Goal: Task Accomplishment & Management: Use online tool/utility

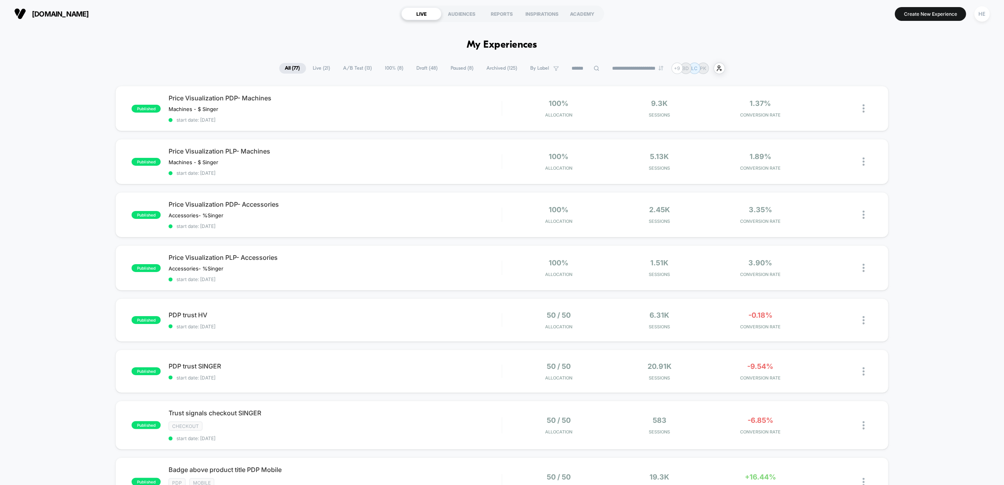
click at [424, 67] on span "Draft ( 48 )" at bounding box center [427, 68] width 33 height 11
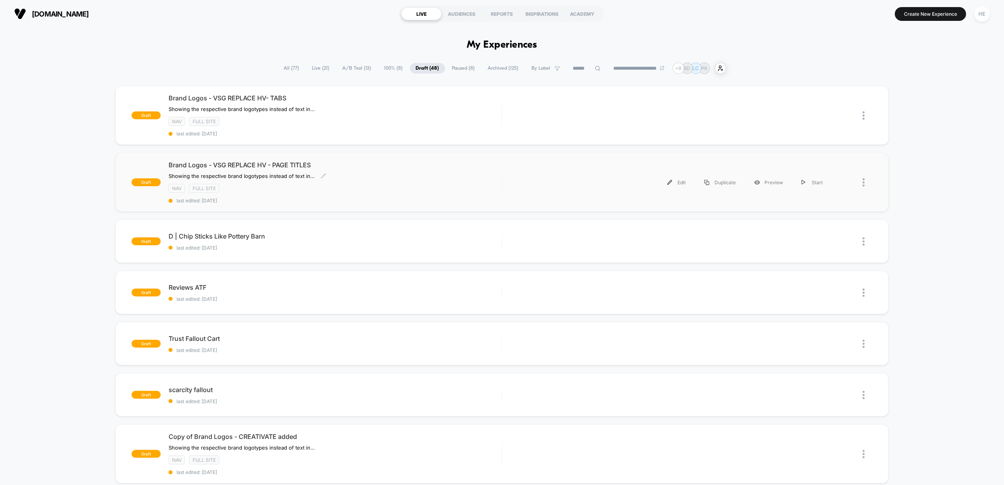
click at [416, 180] on div "Brand Logos - VSG REPLACE HV - PAGE TITLES ﻿Showing the respective brand logoty…" at bounding box center [335, 182] width 333 height 43
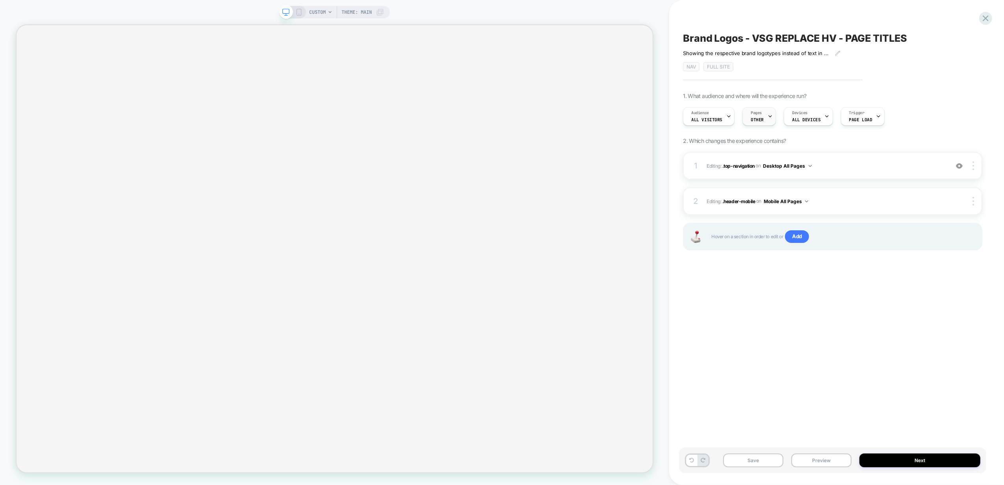
click at [758, 111] on span "Pages" at bounding box center [756, 113] width 11 height 6
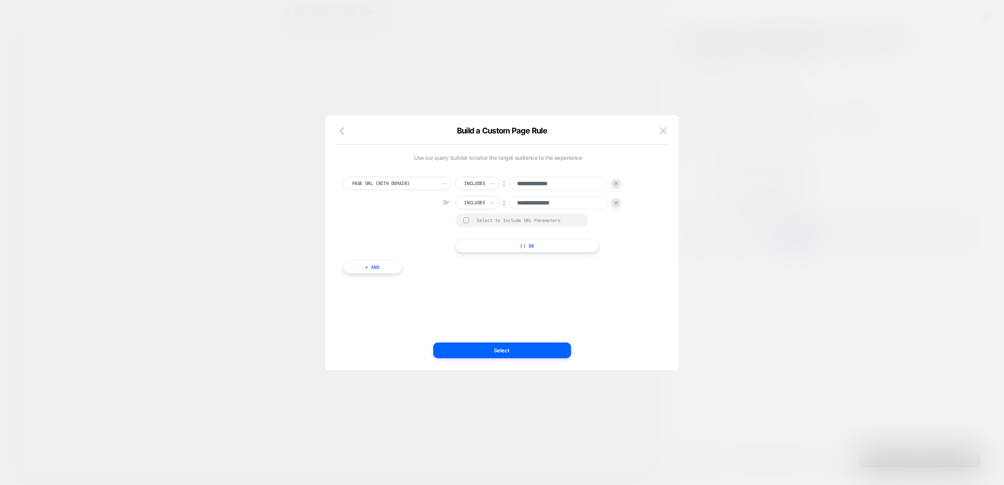
click at [477, 249] on button "|| Or" at bounding box center [528, 245] width 144 height 13
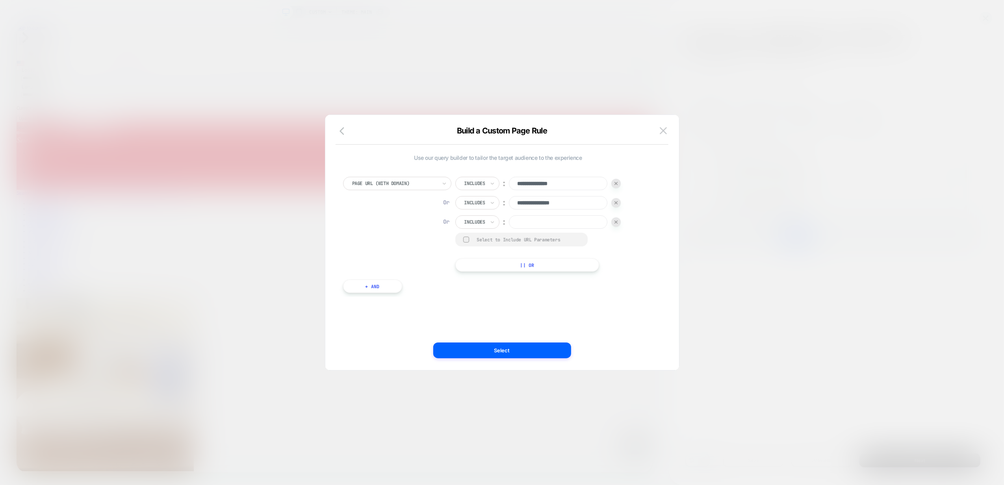
click at [543, 220] on input at bounding box center [558, 222] width 99 height 13
type input "***"
click at [508, 262] on button "|| Or" at bounding box center [528, 264] width 144 height 13
click at [516, 238] on input at bounding box center [558, 241] width 99 height 13
drag, startPoint x: 539, startPoint y: 243, endPoint x: 588, endPoint y: 238, distance: 48.7
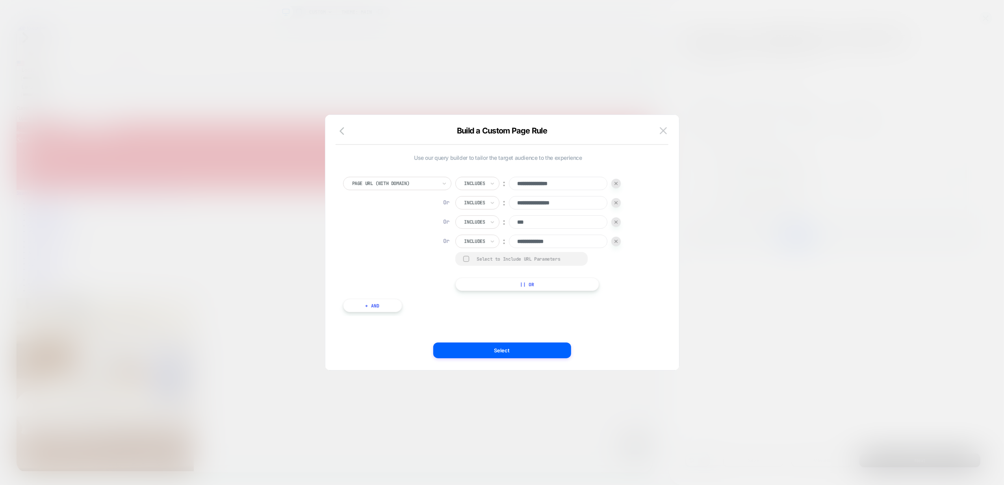
click at [588, 238] on input "**********" at bounding box center [558, 241] width 99 height 13
type input "******"
drag, startPoint x: 838, startPoint y: 424, endPoint x: 483, endPoint y: 352, distance: 362.6
click at [483, 352] on button "Select" at bounding box center [502, 351] width 138 height 16
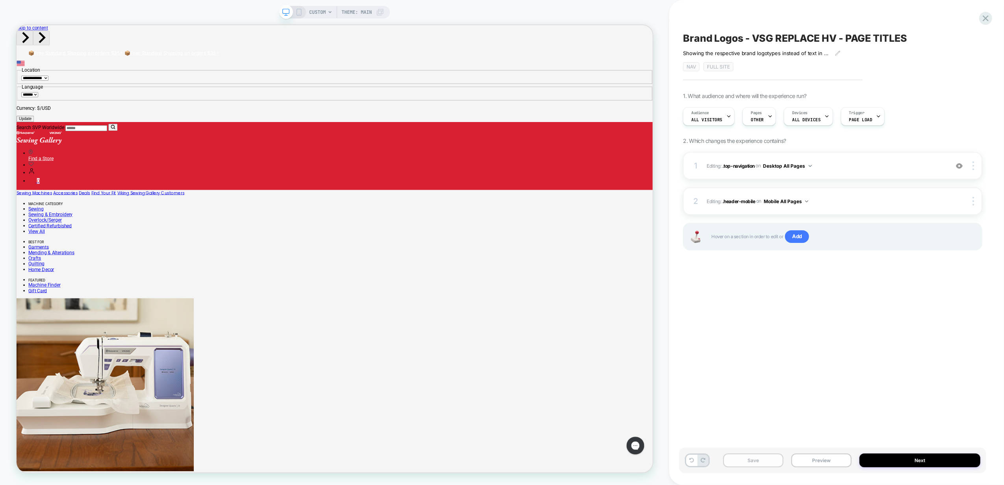
click at [773, 460] on button "Save" at bounding box center [753, 461] width 60 height 14
click at [823, 463] on button "Preview" at bounding box center [822, 461] width 60 height 14
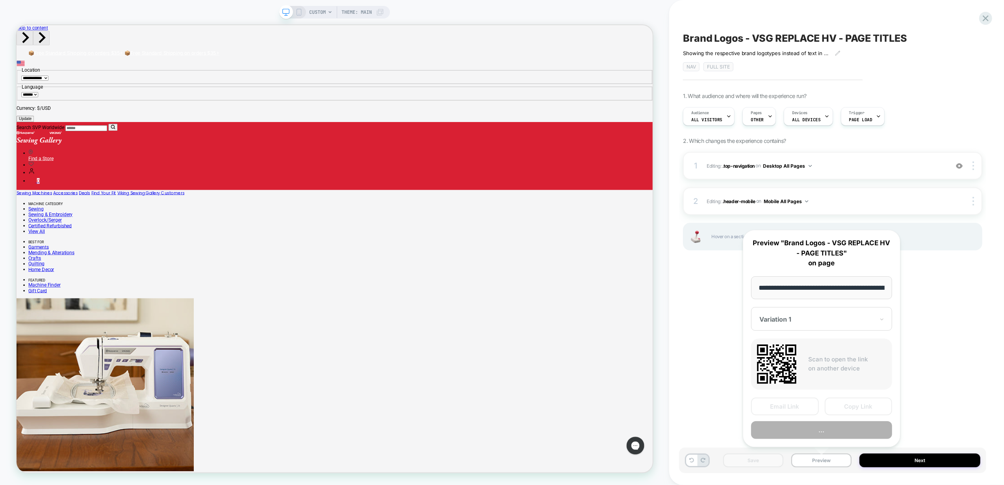
scroll to position [0, 87]
click at [871, 399] on button "Copy Link" at bounding box center [859, 407] width 68 height 18
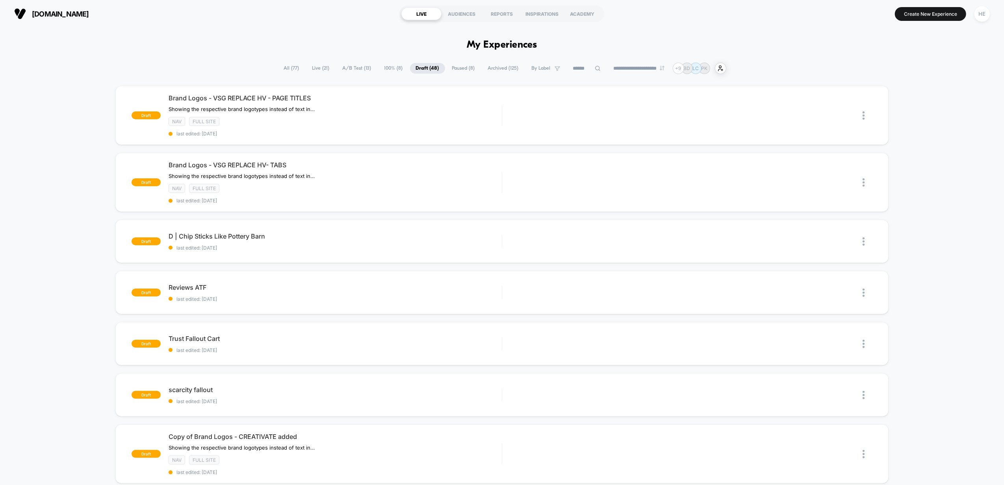
click at [283, 69] on span "All ( 77 )" at bounding box center [291, 68] width 27 height 11
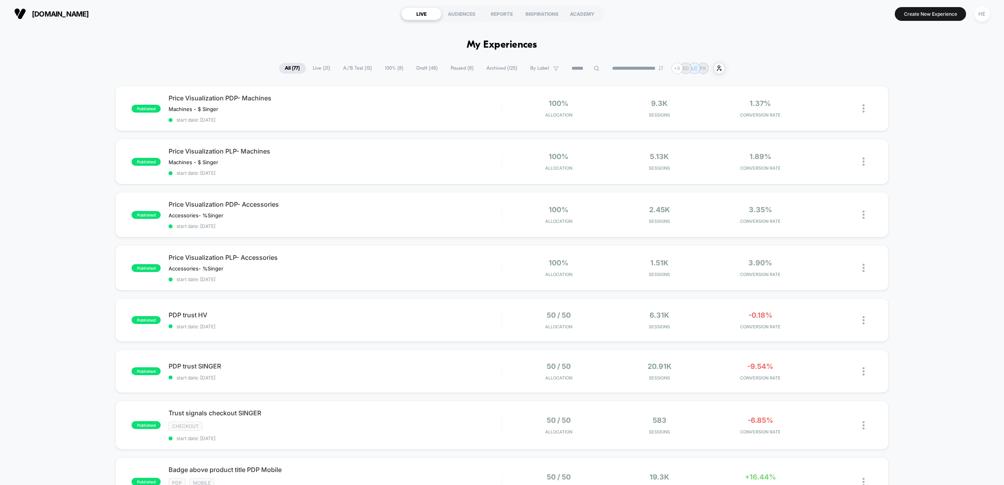
click at [316, 69] on span "Live ( 21 )" at bounding box center [321, 68] width 29 height 11
click at [915, 13] on button "Create New Experience" at bounding box center [930, 14] width 71 height 14
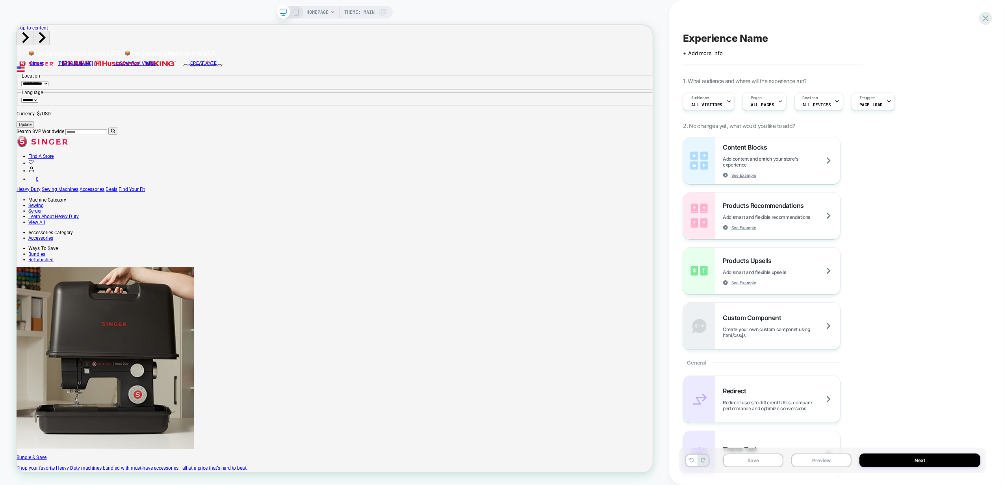
click at [318, 15] on span "HOMEPAGE" at bounding box center [318, 12] width 22 height 13
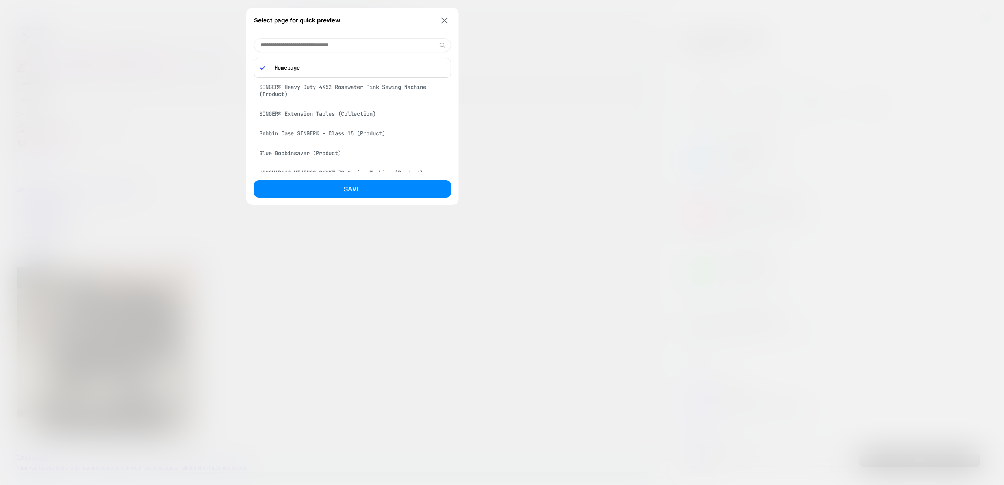
click at [332, 37] on div "Select page for quick preview Homepage SINGER® Heavy Duty 4452 Rosewater Pink S…" at bounding box center [352, 106] width 213 height 197
click at [333, 44] on input at bounding box center [352, 45] width 197 height 14
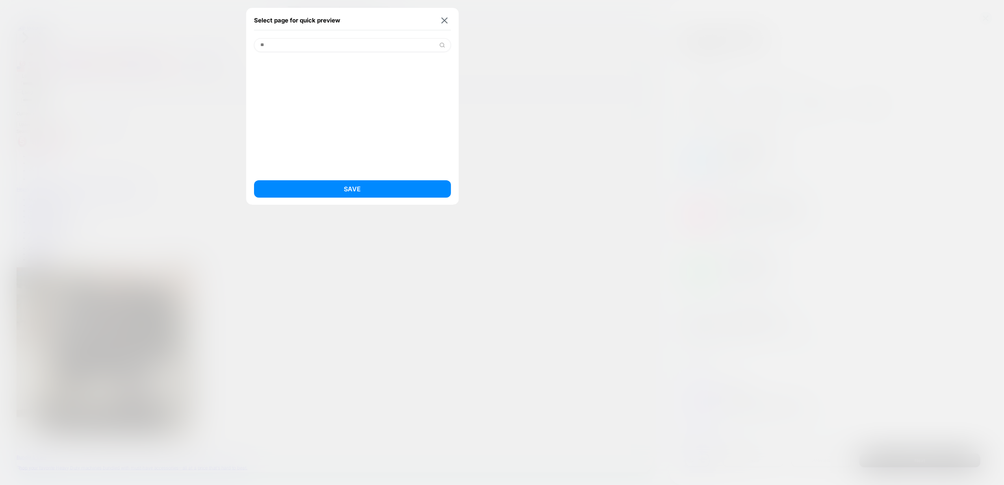
type input "*"
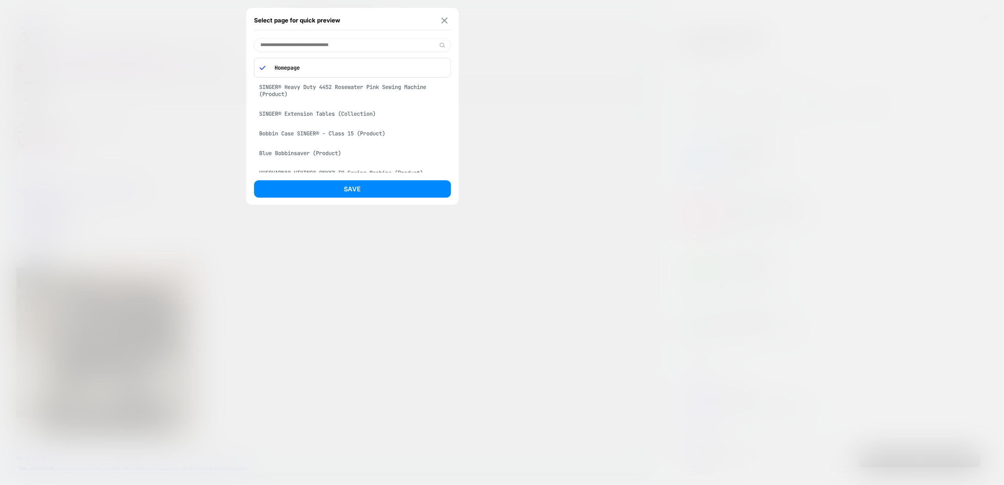
click at [443, 19] on img at bounding box center [444, 20] width 6 height 6
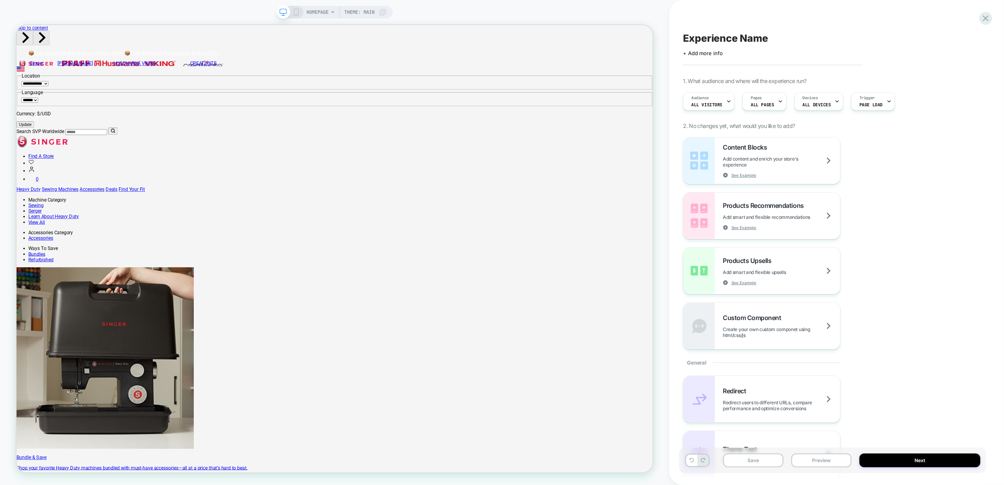
click at [322, 10] on span "HOMEPAGE" at bounding box center [318, 12] width 22 height 13
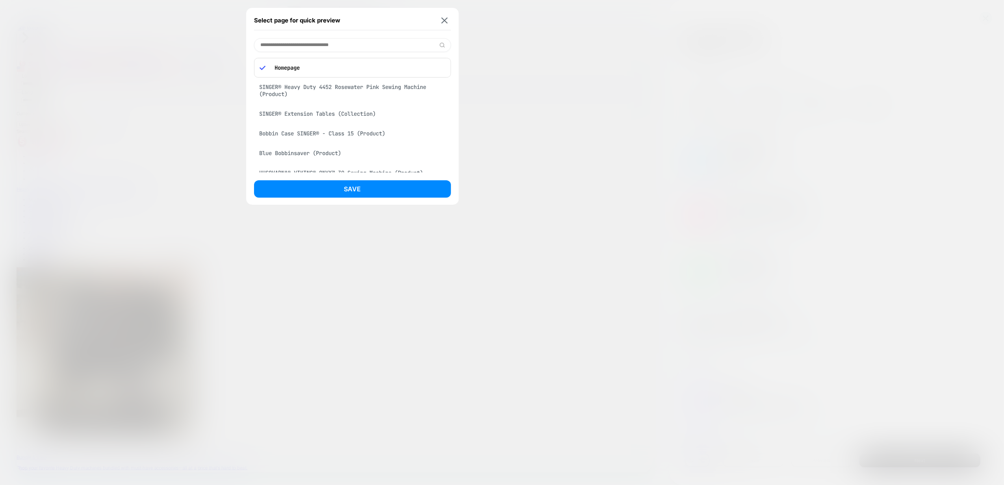
click at [317, 47] on input at bounding box center [352, 45] width 197 height 14
type input "******"
click at [437, 23] on div "Select page for quick preview" at bounding box center [352, 21] width 197 height 20
click at [444, 20] on img at bounding box center [444, 20] width 6 height 6
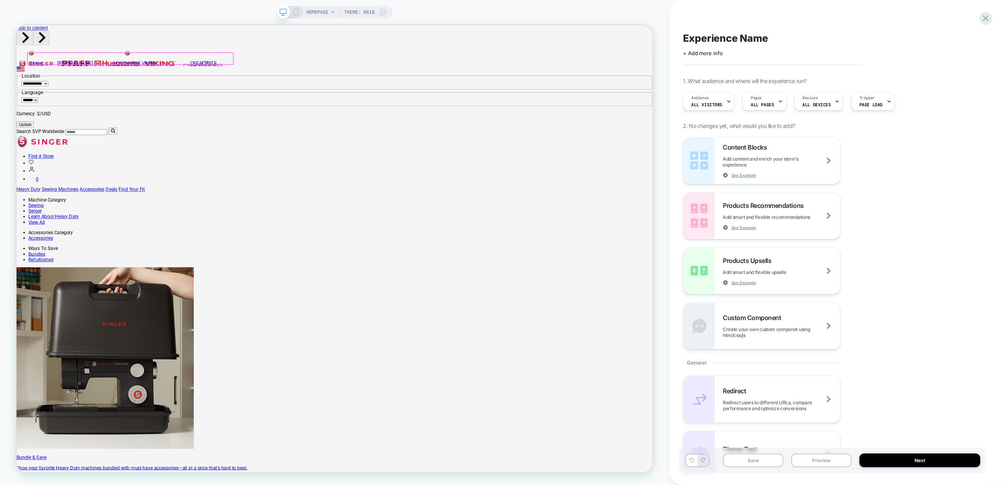
click at [96, 164] on input "Search SVP Worldwide" at bounding box center [110, 168] width 56 height 8
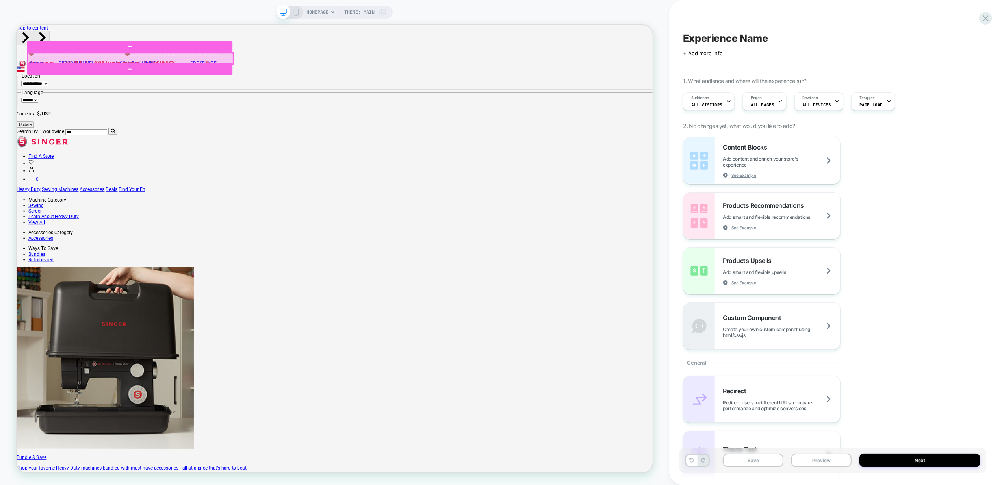
type input "****"
click at [316, 17] on span "HOMEPAGE" at bounding box center [318, 12] width 22 height 13
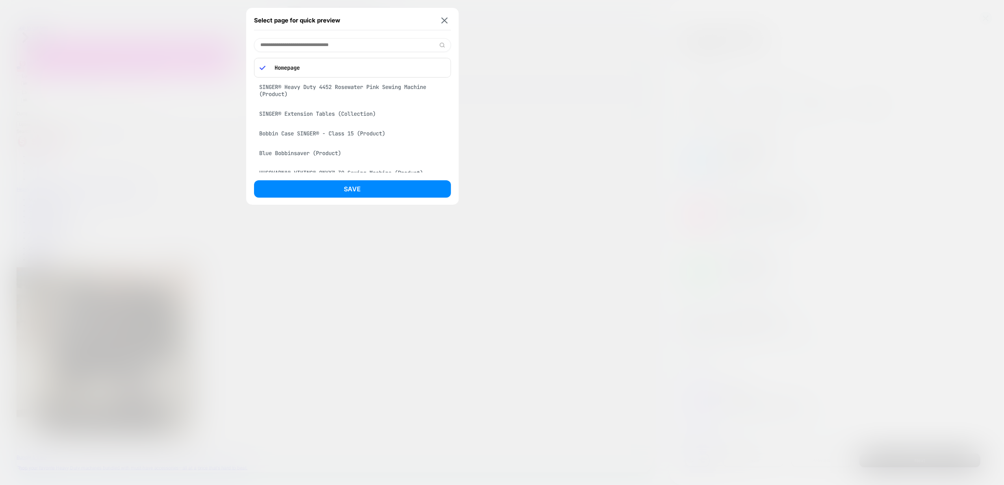
click at [329, 83] on div "SINGER® Heavy Duty 4452 Rosewater Pink Sewing Machine (Product)" at bounding box center [352, 91] width 197 height 22
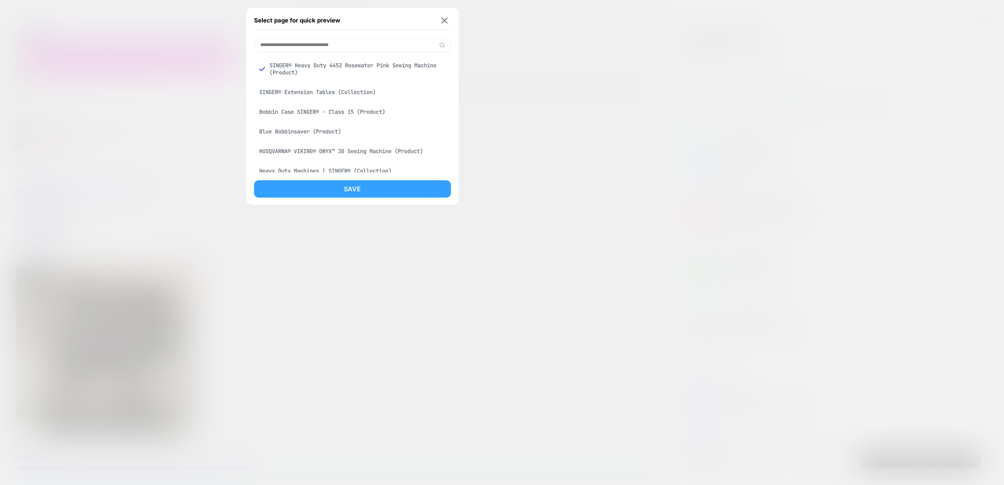
click at [334, 194] on button "Save" at bounding box center [352, 188] width 197 height 17
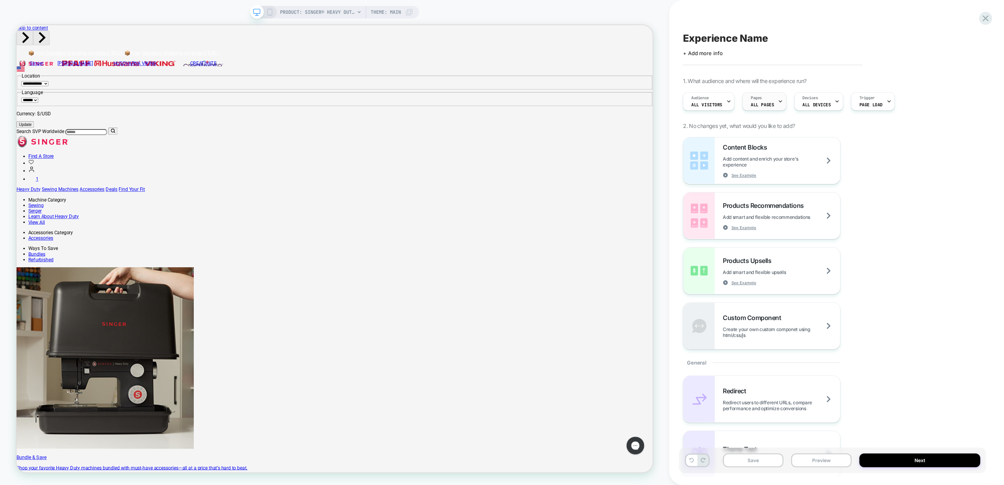
click at [768, 97] on div "Pages ALL PAGES" at bounding box center [762, 102] width 39 height 18
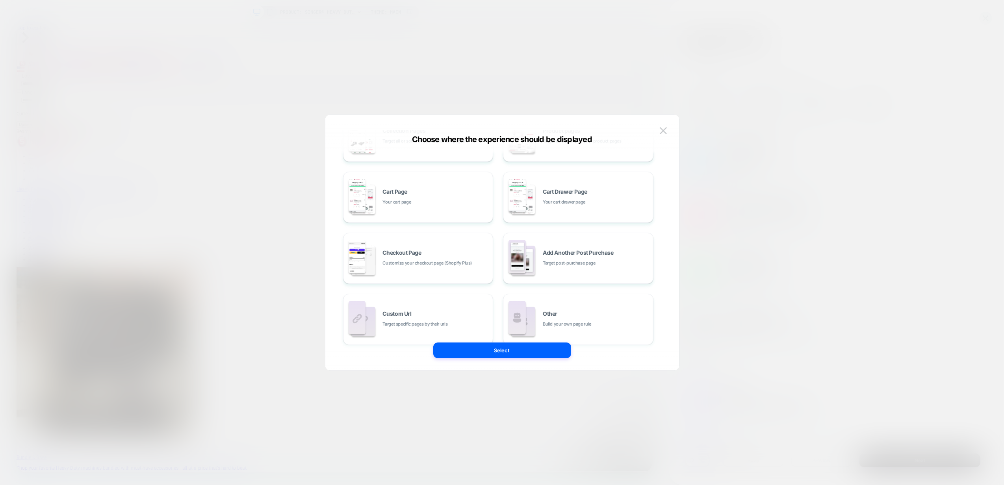
scroll to position [119, 0]
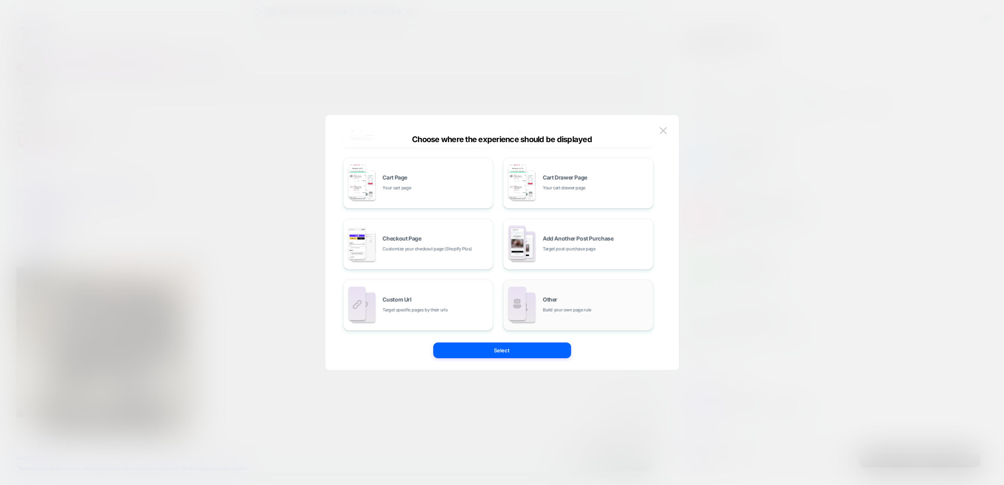
click at [561, 301] on div "Other Build your own page rule" at bounding box center [596, 305] width 106 height 17
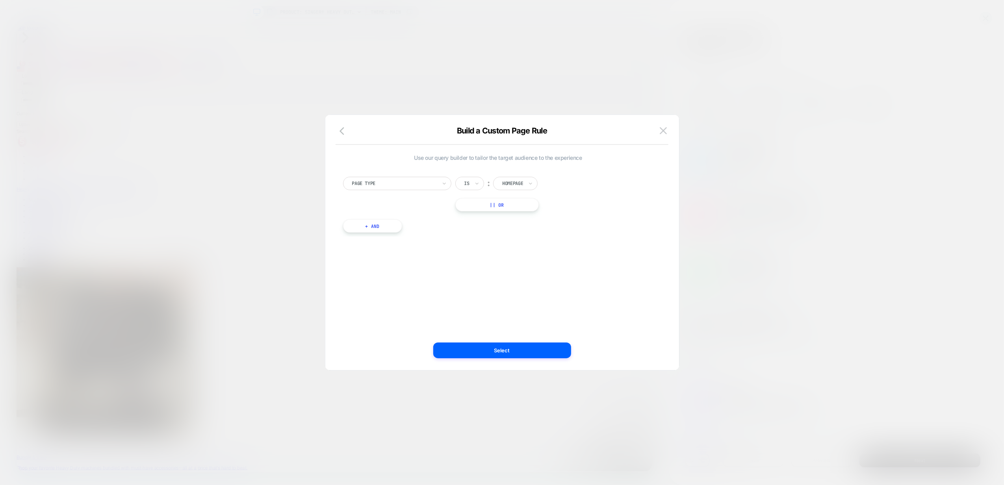
click at [507, 182] on div at bounding box center [512, 183] width 21 height 7
click at [569, 251] on div "Use our query builder to tailor the target audience to the experience Page Type…" at bounding box center [498, 243] width 330 height 224
click at [476, 188] on div at bounding box center [477, 183] width 6 height 13
click at [534, 179] on div at bounding box center [531, 183] width 6 height 13
click at [437, 184] on div "Page Type" at bounding box center [394, 183] width 86 height 9
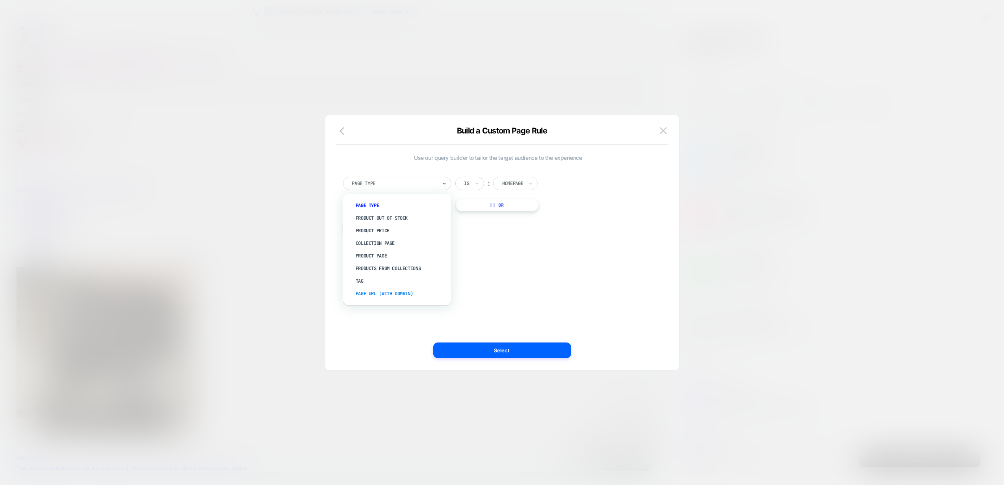
click at [365, 294] on div "Page Url (WITH DOMAIN)" at bounding box center [401, 294] width 100 height 13
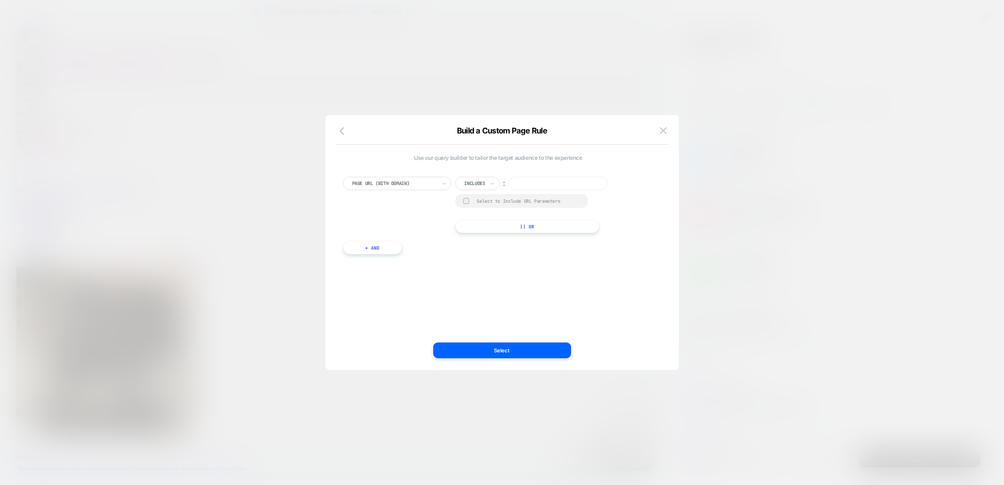
click at [527, 182] on input at bounding box center [558, 183] width 99 height 13
click at [520, 182] on input at bounding box center [558, 183] width 99 height 13
paste input "**********"
type input "**********"
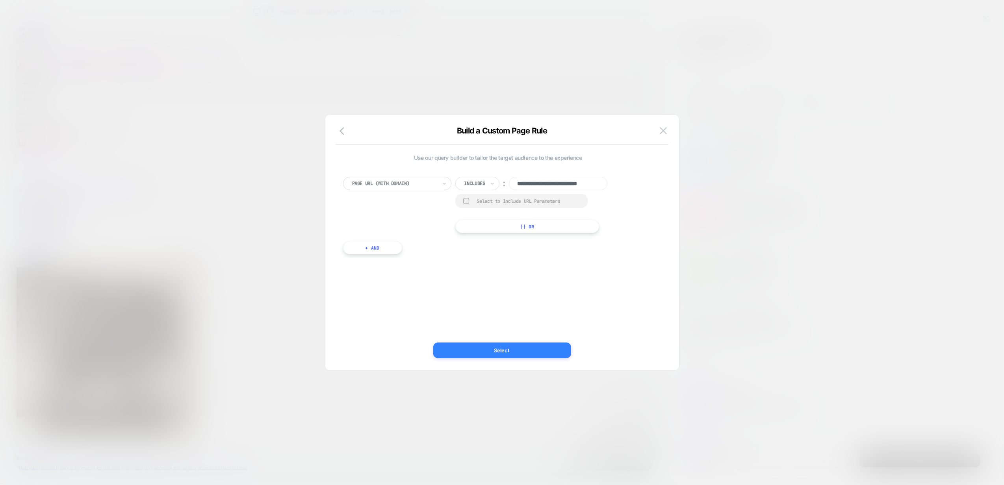
drag, startPoint x: 482, startPoint y: 352, endPoint x: 802, endPoint y: 439, distance: 332.0
click at [482, 352] on button "Select" at bounding box center [502, 351] width 138 height 16
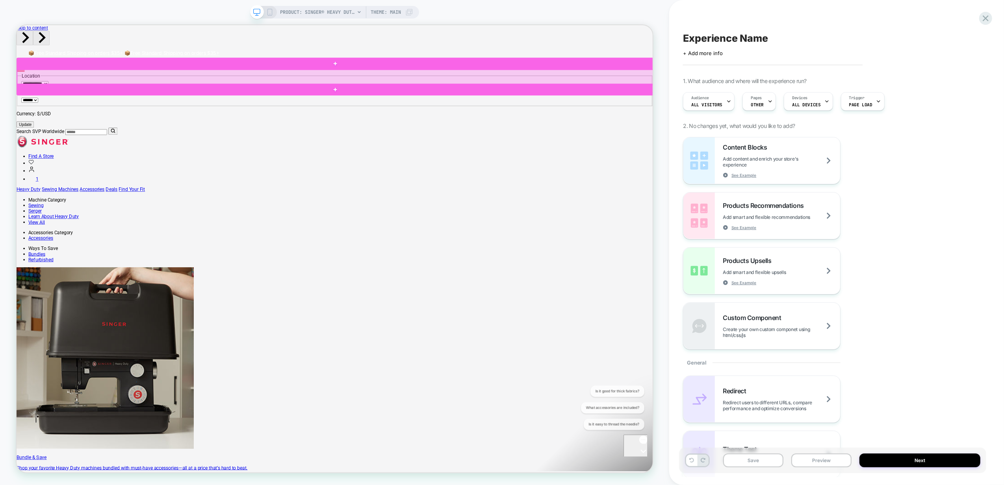
click at [613, 95] on div at bounding box center [442, 94] width 850 height 20
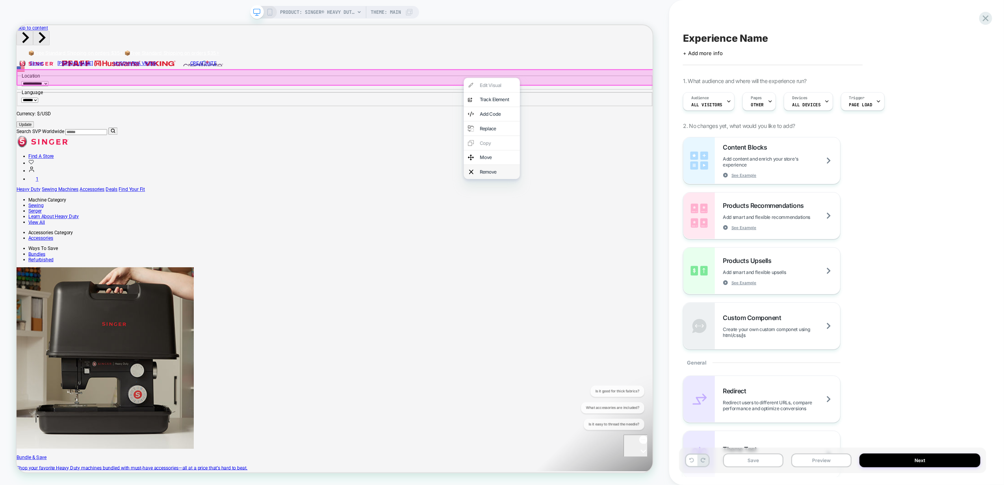
click at [660, 230] on div "Remove" at bounding box center [650, 220] width 75 height 19
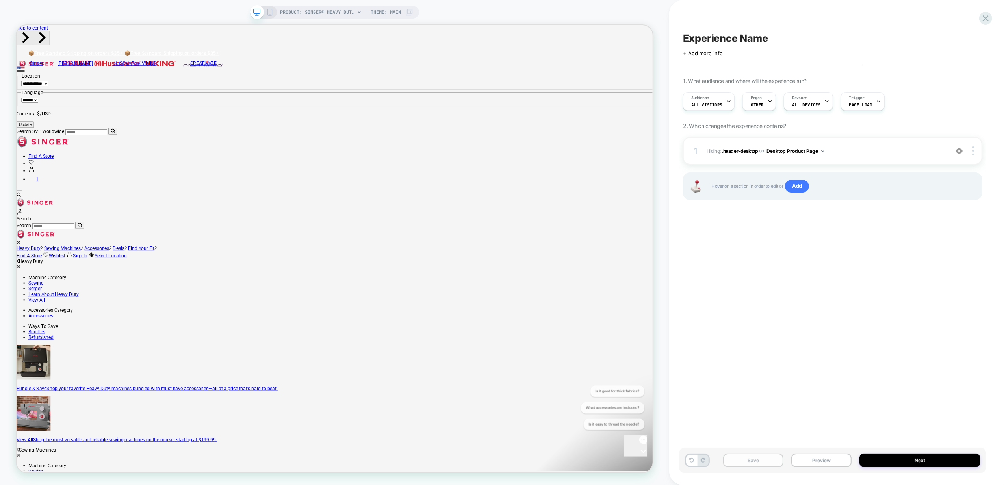
click at [749, 461] on button "Save" at bounding box center [753, 461] width 60 height 14
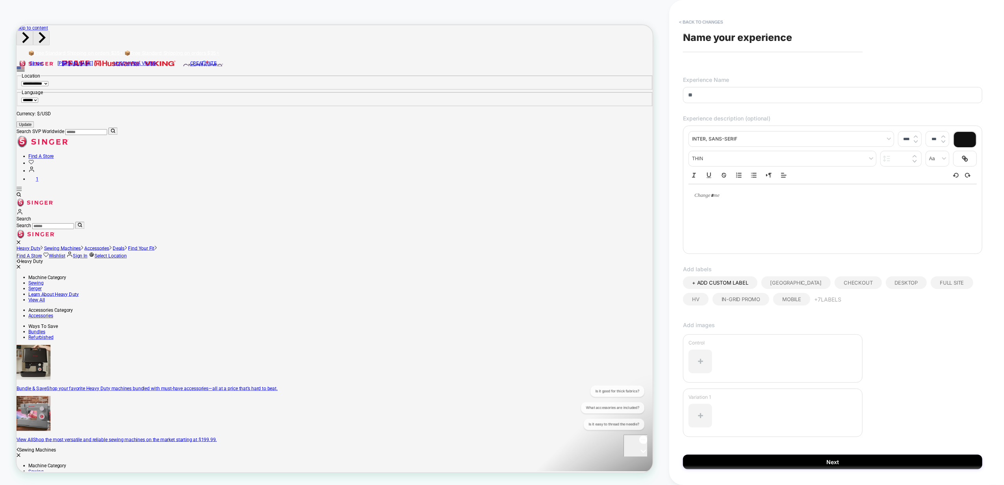
type input "*"
click at [797, 101] on input "**********" at bounding box center [832, 95] width 299 height 16
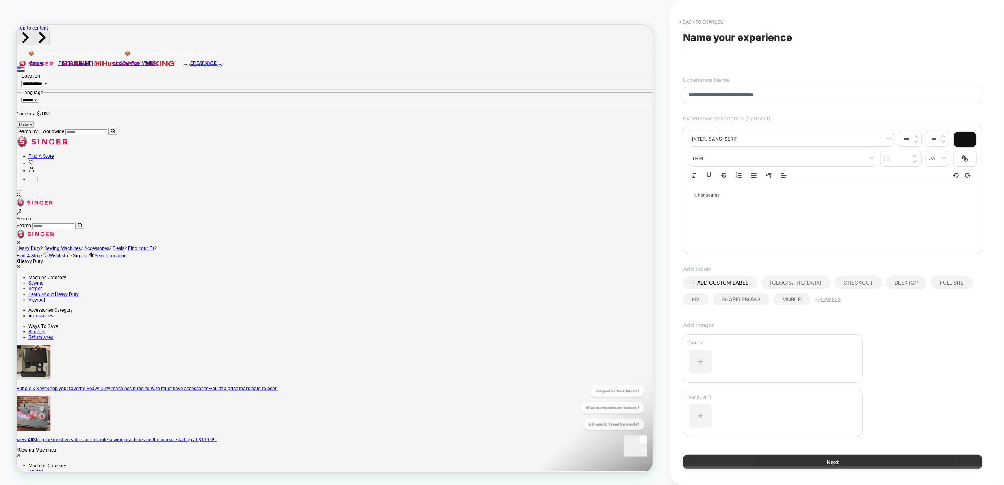
type input "**********"
click at [803, 461] on button "Next" at bounding box center [832, 462] width 299 height 15
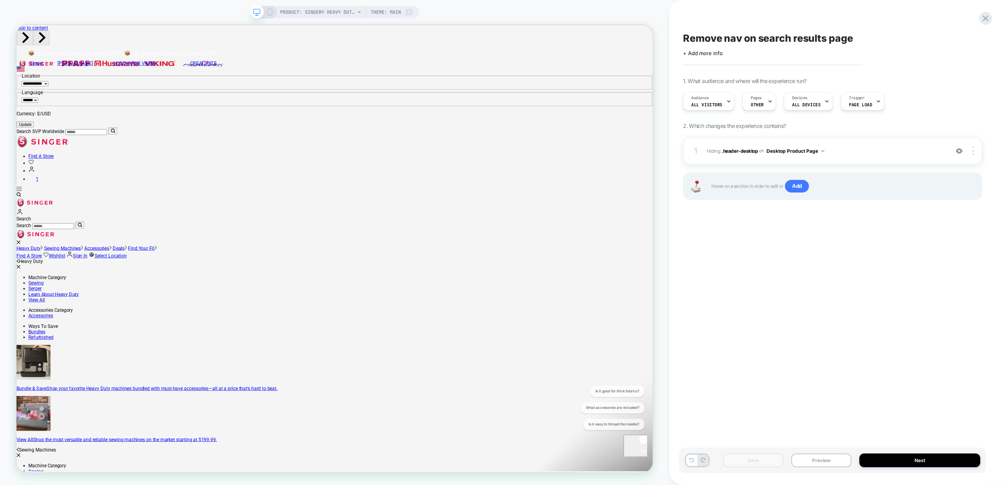
drag, startPoint x: 829, startPoint y: 467, endPoint x: 881, endPoint y: 469, distance: 52.1
click at [829, 467] on button "Preview" at bounding box center [822, 461] width 60 height 14
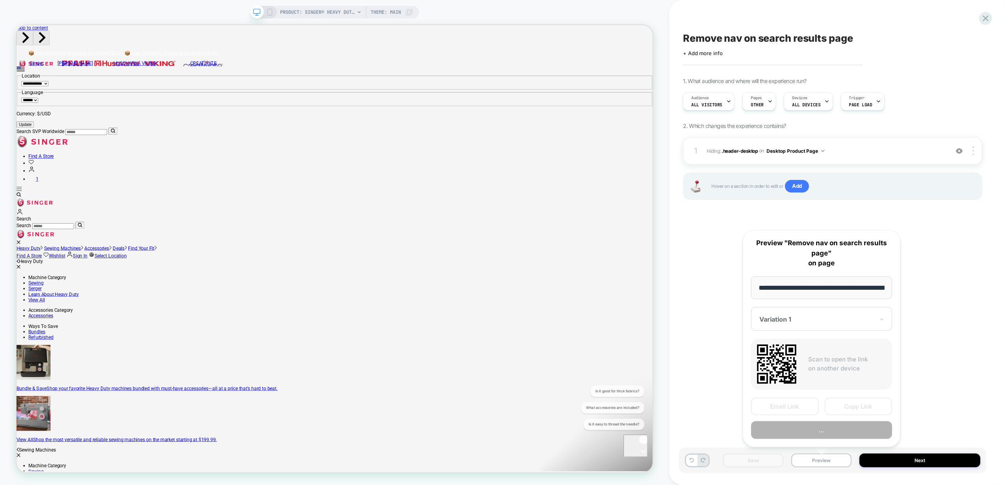
scroll to position [0, 221]
click at [869, 407] on button "Copy Link" at bounding box center [859, 407] width 68 height 18
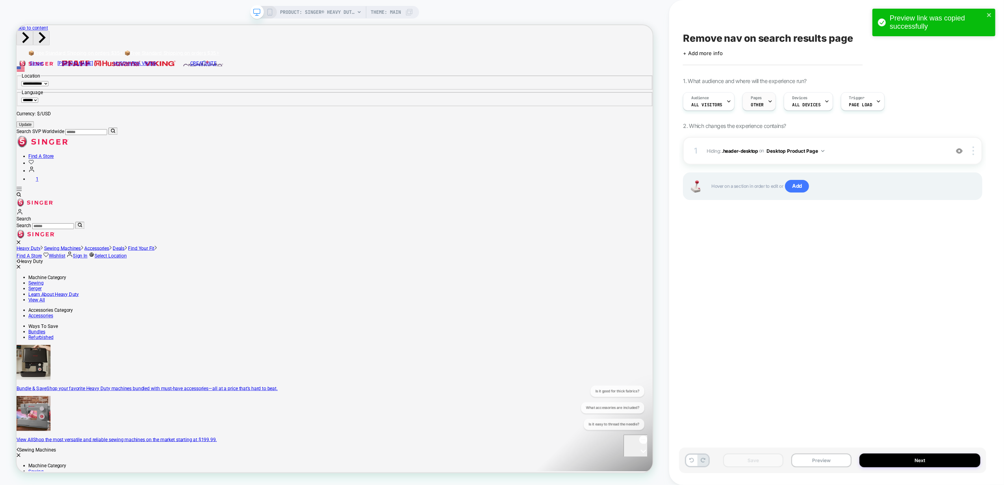
click at [760, 102] on span "OTHER" at bounding box center [757, 105] width 13 height 6
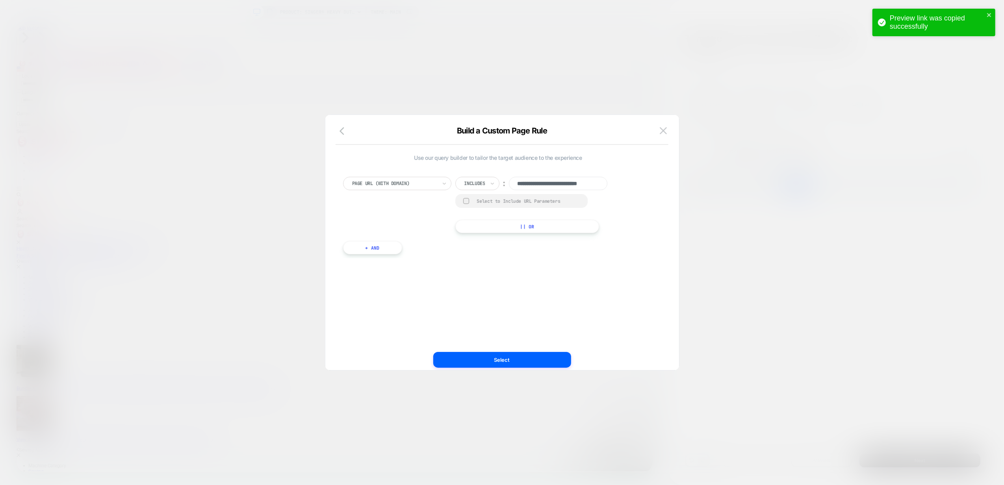
scroll to position [0, 17]
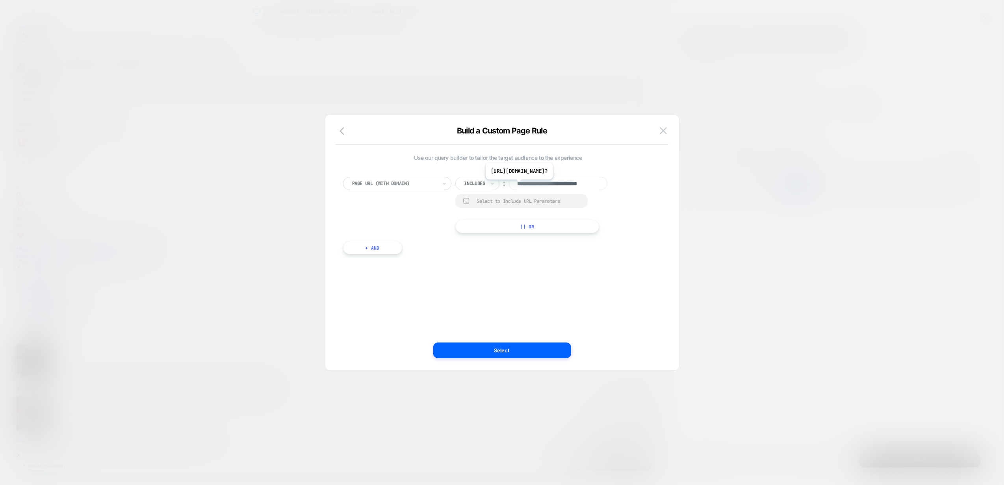
click at [535, 186] on input "**********" at bounding box center [558, 183] width 99 height 13
click at [422, 187] on div at bounding box center [394, 183] width 85 height 7
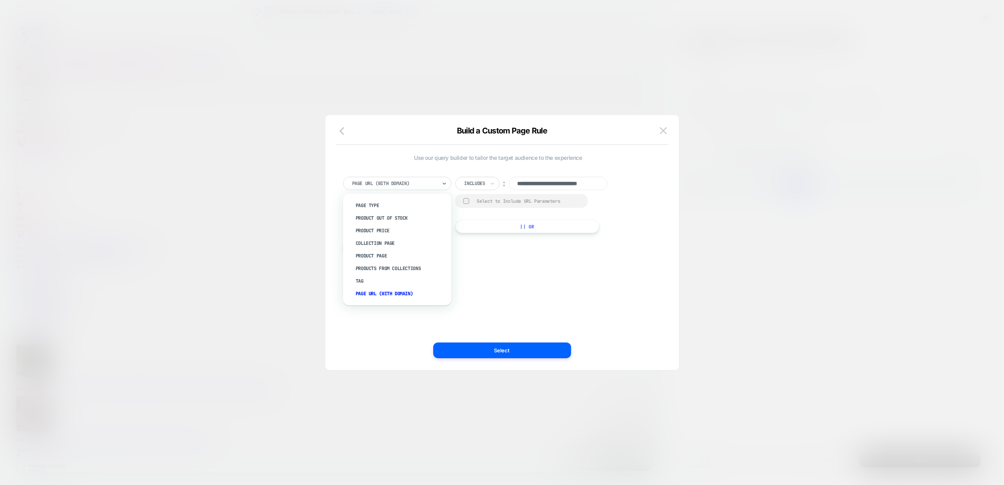
drag, startPoint x: 366, startPoint y: 295, endPoint x: 382, endPoint y: 292, distance: 16.9
click at [366, 295] on div "Page Url (WITH DOMAIN)" at bounding box center [401, 294] width 100 height 13
click at [532, 184] on input at bounding box center [558, 183] width 99 height 13
paste input "*********"
type input "*********"
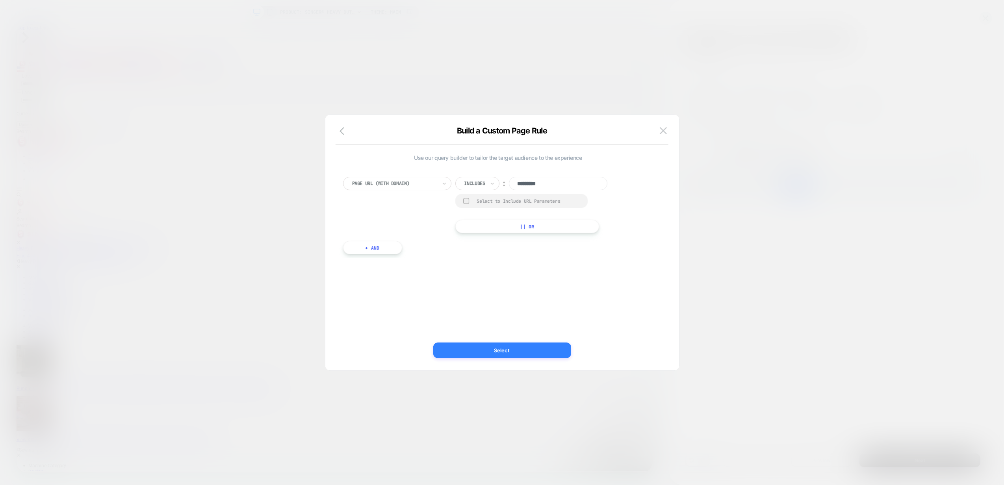
click at [488, 356] on button "Select" at bounding box center [502, 351] width 138 height 16
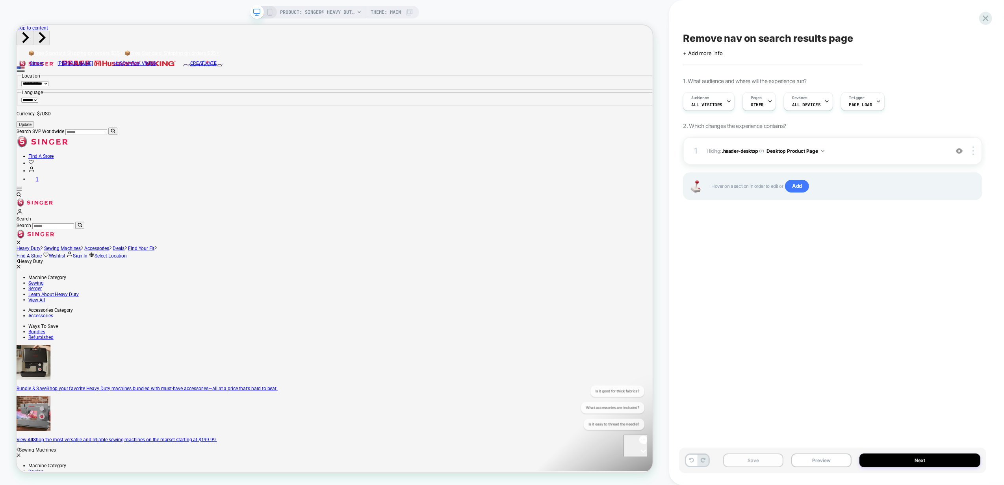
click at [761, 467] on button "Save" at bounding box center [753, 461] width 60 height 14
click at [819, 461] on button "Preview" at bounding box center [822, 461] width 60 height 14
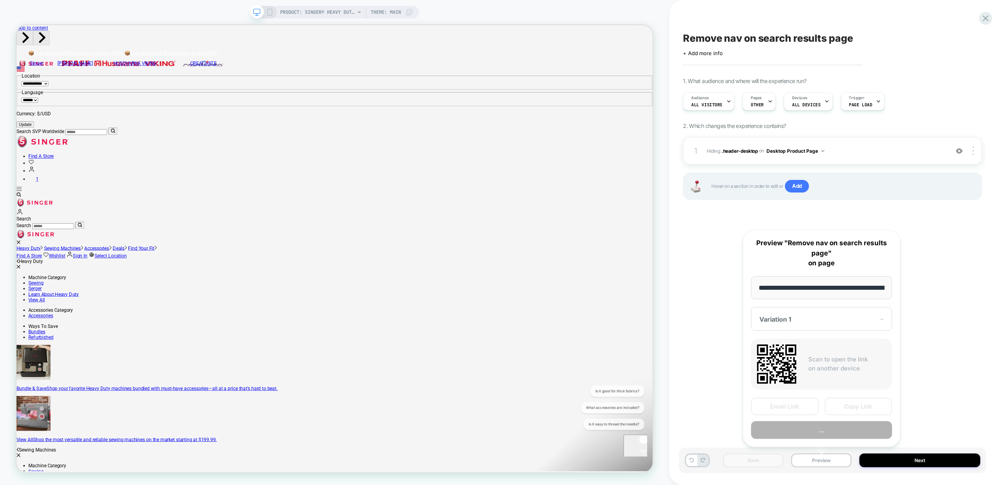
scroll to position [0, 221]
click at [878, 405] on button "Copy Link" at bounding box center [859, 407] width 68 height 18
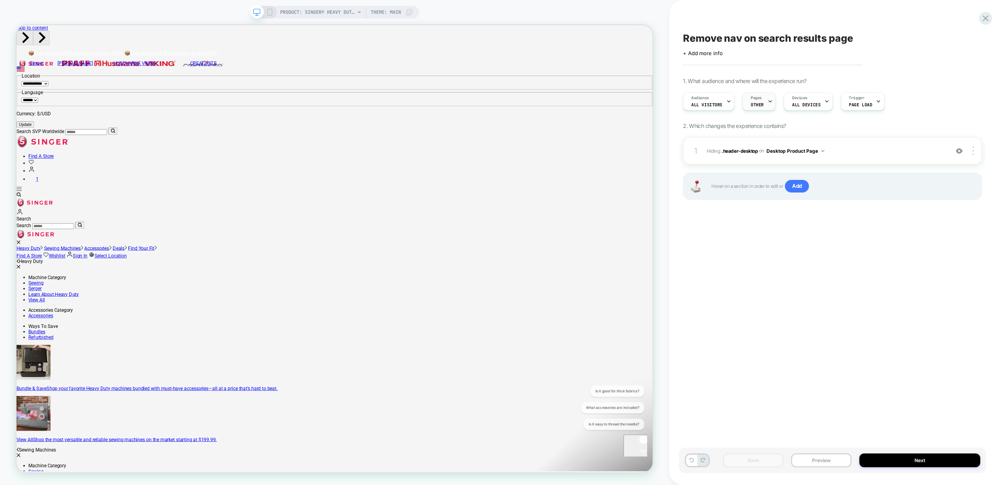
click at [752, 102] on span "OTHER" at bounding box center [757, 105] width 13 height 6
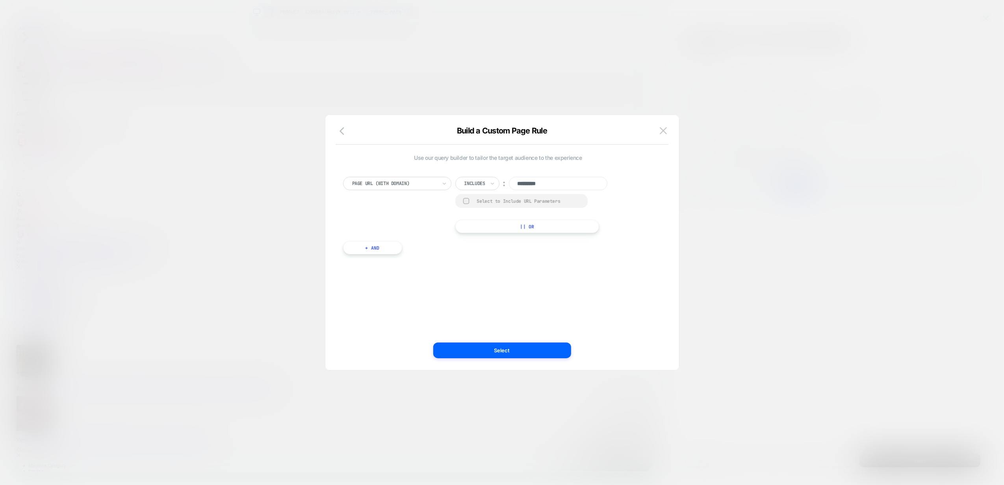
click at [577, 180] on input "*********" at bounding box center [558, 183] width 99 height 13
paste input "*"
type input "**********"
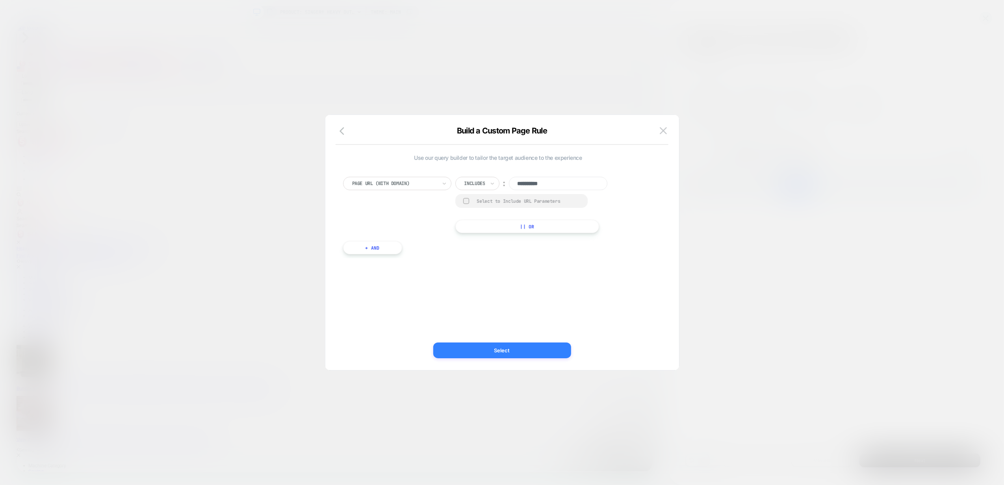
click at [508, 348] on button "Select" at bounding box center [502, 351] width 138 height 16
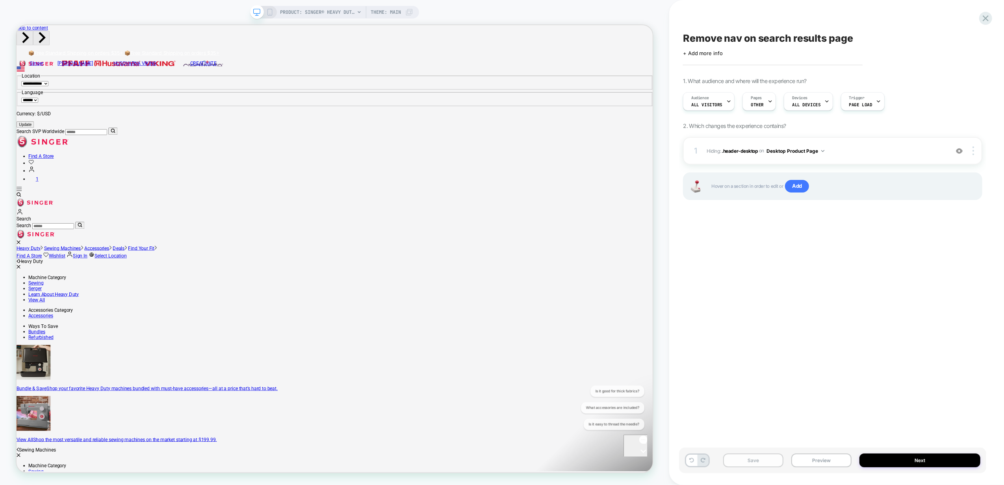
click at [749, 460] on button "Save" at bounding box center [753, 461] width 60 height 14
click at [816, 463] on button "Preview" at bounding box center [822, 461] width 60 height 14
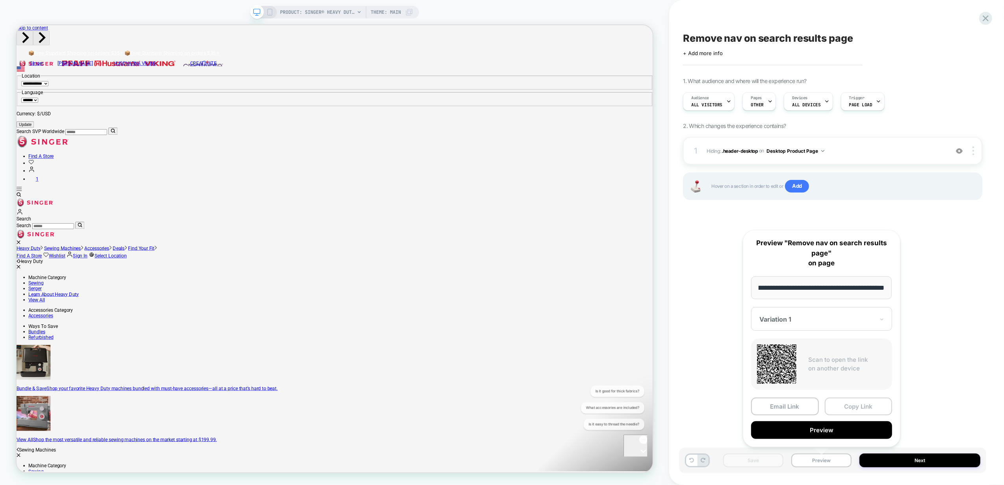
click at [846, 407] on button "Copy Link" at bounding box center [859, 407] width 68 height 18
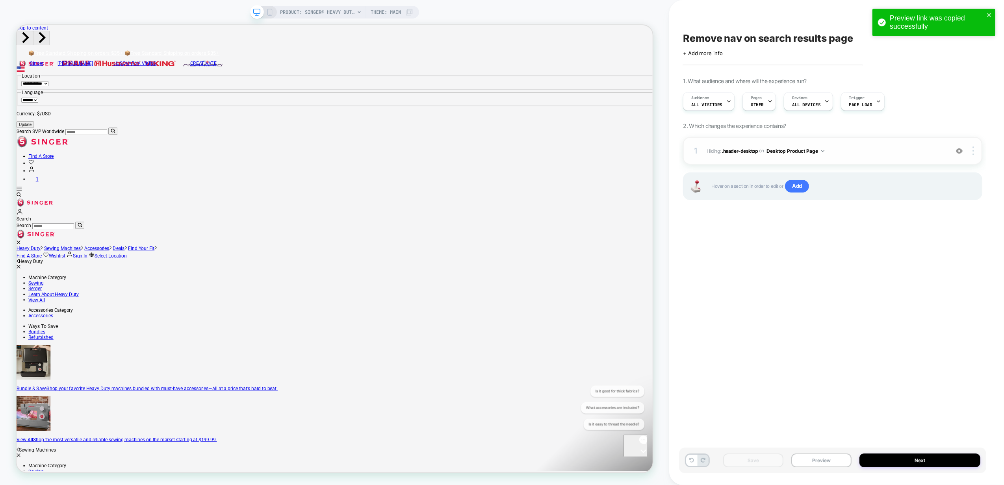
click at [814, 152] on button "Desktop Product Page" at bounding box center [796, 151] width 58 height 10
click at [810, 290] on div "Desktop Custom Page" at bounding box center [795, 287] width 99 height 17
click at [749, 464] on button "Save" at bounding box center [753, 461] width 60 height 14
click at [820, 460] on button "Preview" at bounding box center [822, 461] width 60 height 14
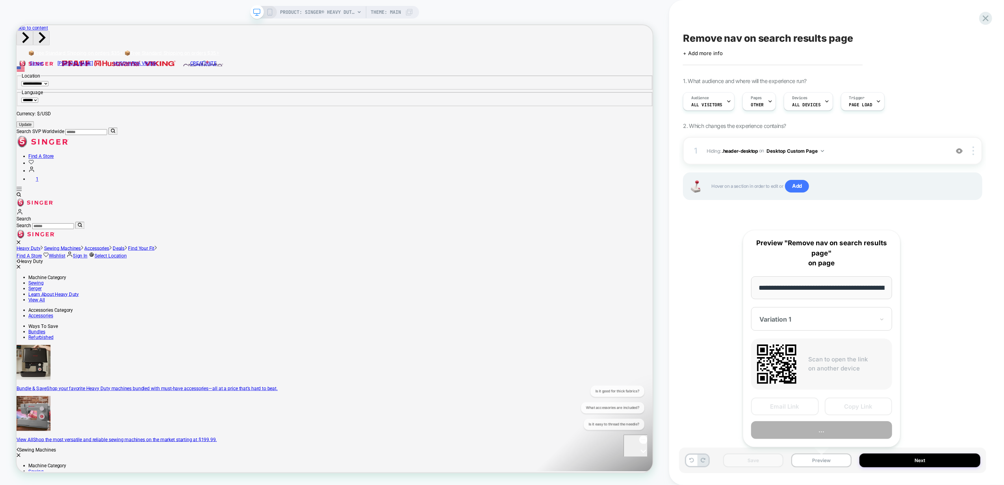
scroll to position [0, 221]
click at [865, 406] on button "Copy Link" at bounding box center [859, 407] width 68 height 18
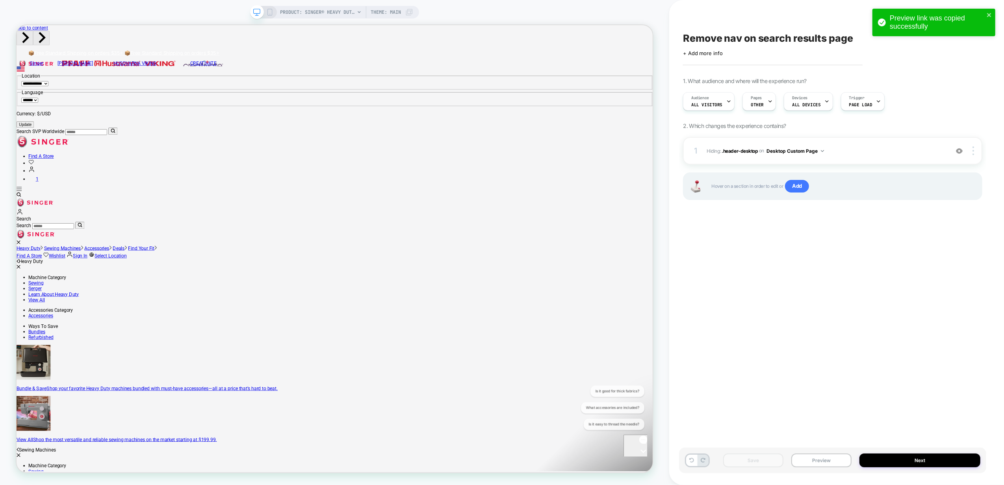
click at [776, 341] on div "Remove nav on search results page Click to edit experience details + Add more i…" at bounding box center [832, 243] width 307 height 470
click at [695, 100] on span "Audience" at bounding box center [701, 98] width 18 height 6
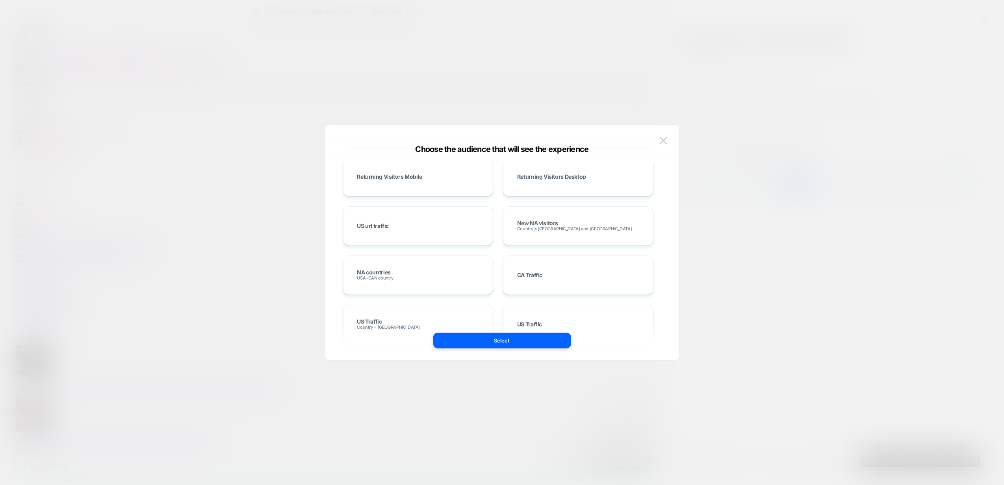
scroll to position [368, 0]
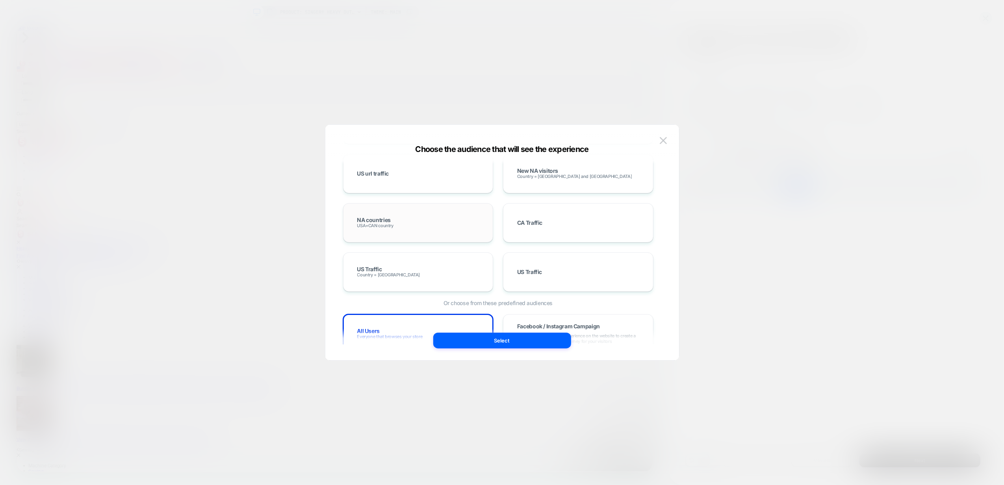
click at [383, 220] on span "NA countries" at bounding box center [373, 221] width 33 height 6
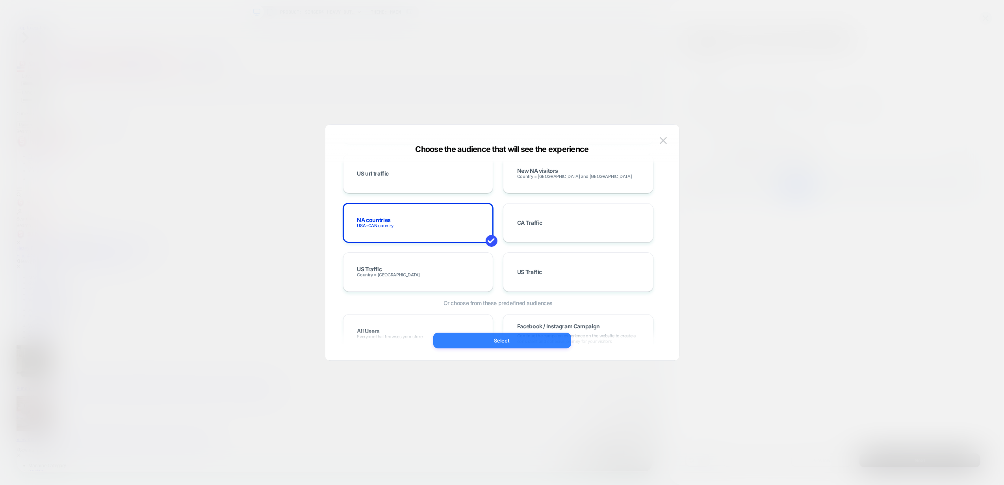
click at [487, 342] on button "Select" at bounding box center [502, 341] width 138 height 16
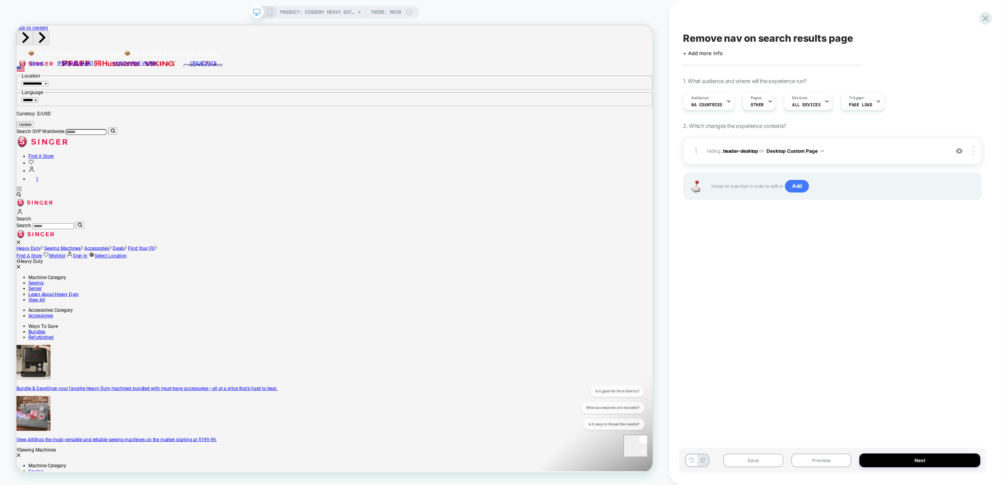
scroll to position [0, 0]
click at [751, 463] on button "Save" at bounding box center [753, 461] width 60 height 14
click at [912, 463] on button "Next" at bounding box center [920, 461] width 121 height 14
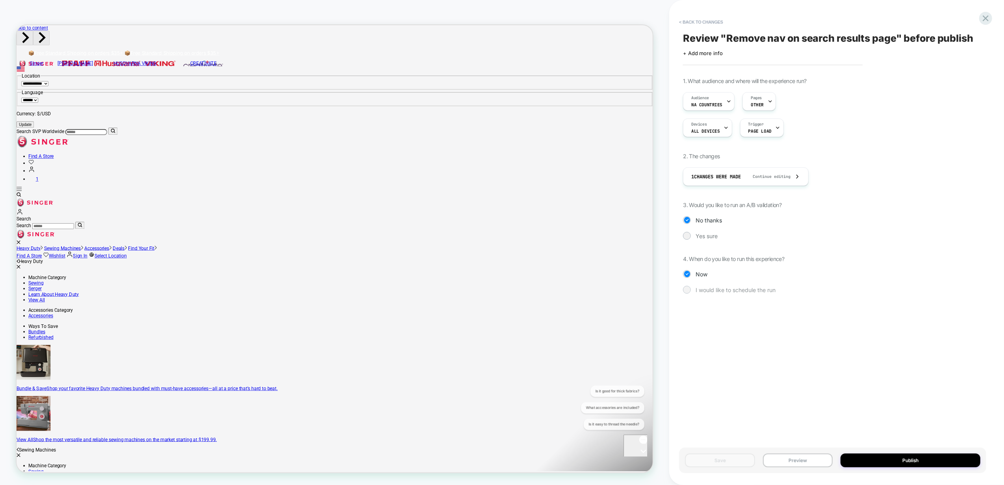
click at [690, 288] on div at bounding box center [687, 290] width 8 height 8
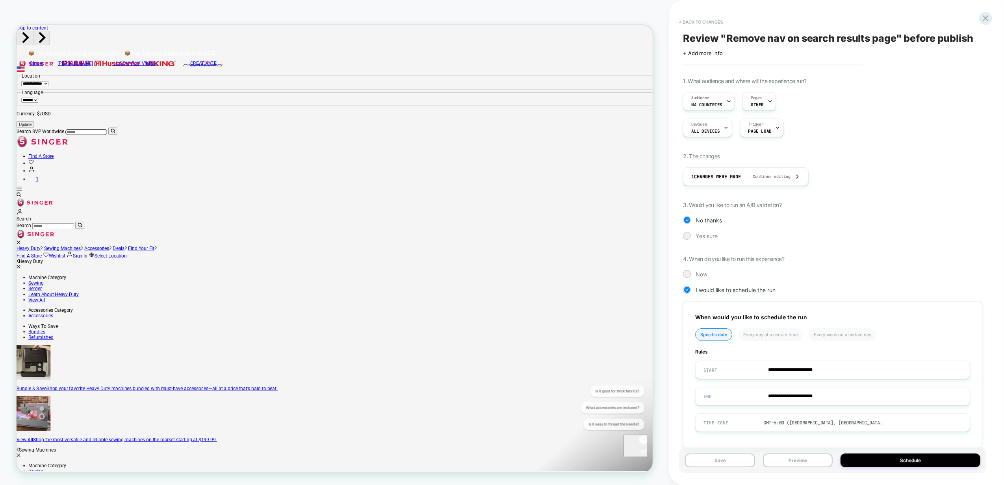
scroll to position [15, 0]
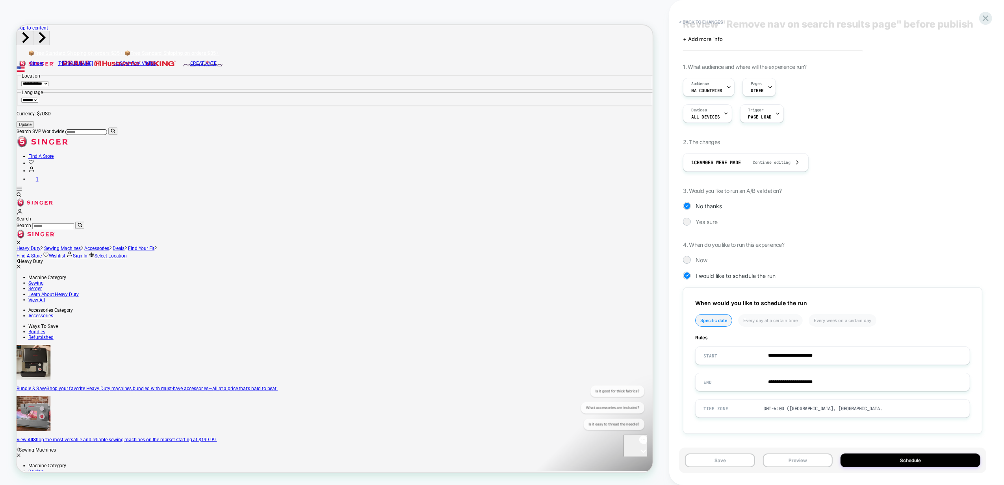
click at [689, 239] on div "**********" at bounding box center [832, 254] width 299 height 383
click at [691, 224] on div "Yes sure" at bounding box center [832, 222] width 299 height 8
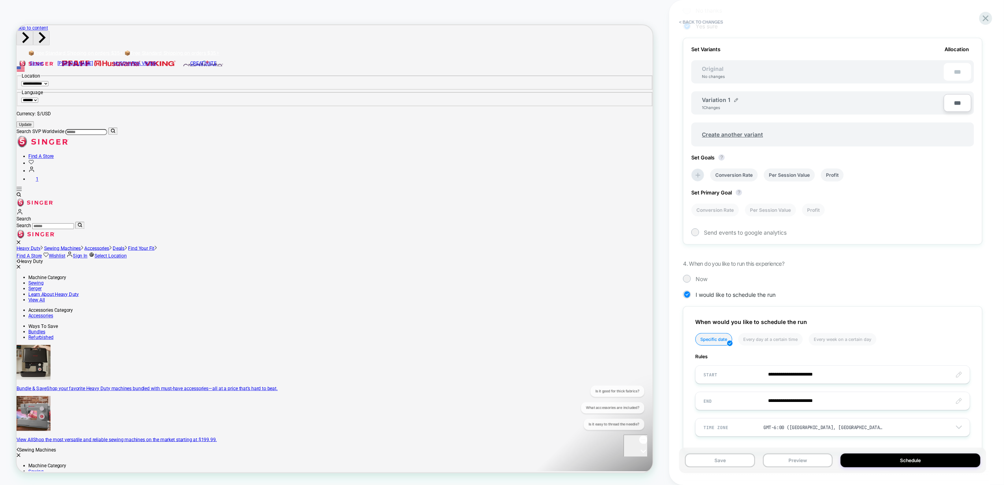
scroll to position [229, 0]
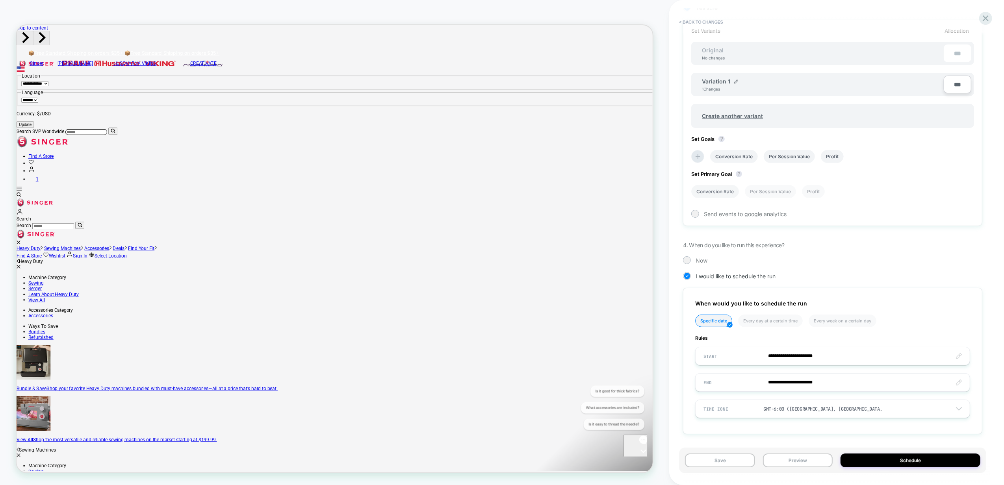
click at [718, 194] on li "Conversion Rate" at bounding box center [716, 191] width 48 height 13
click at [695, 212] on div at bounding box center [696, 214] width 6 height 6
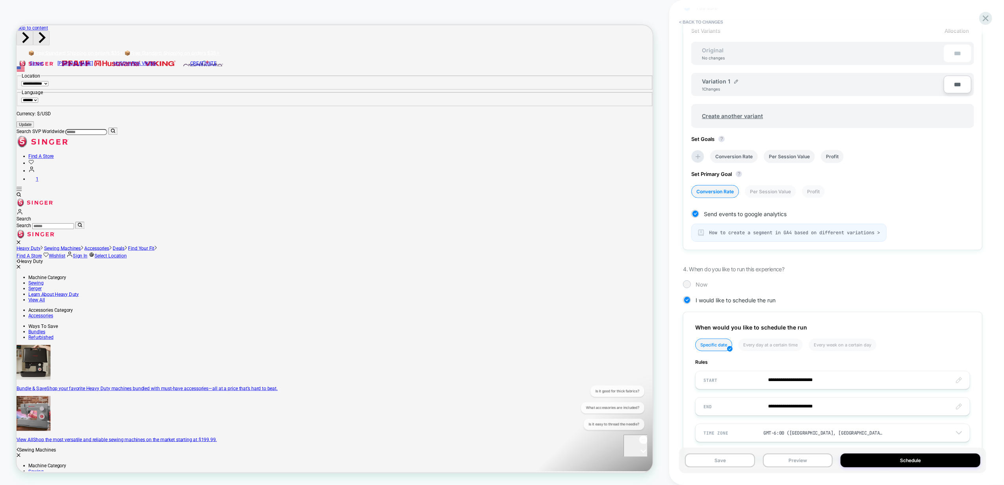
scroll to position [253, 0]
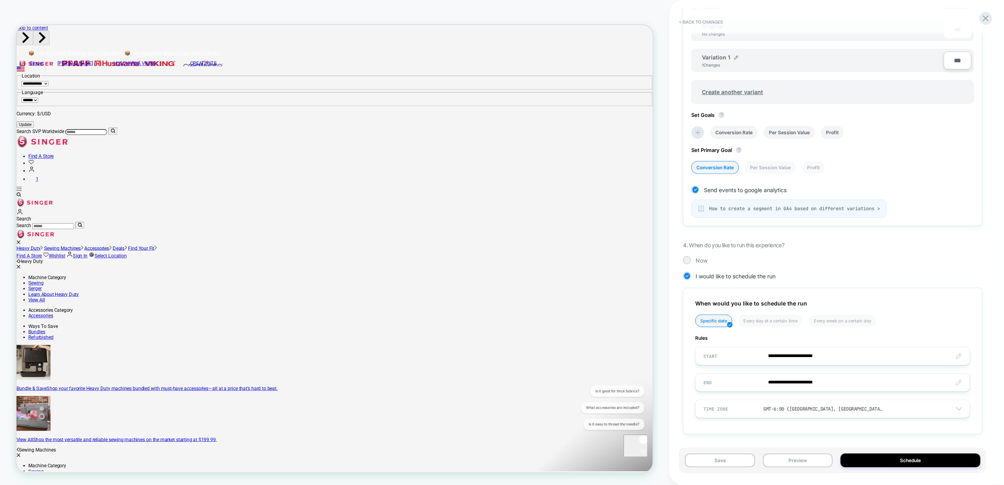
click at [683, 253] on div at bounding box center [683, 253] width 0 height 8
click at [695, 263] on div "Now" at bounding box center [832, 261] width 299 height 8
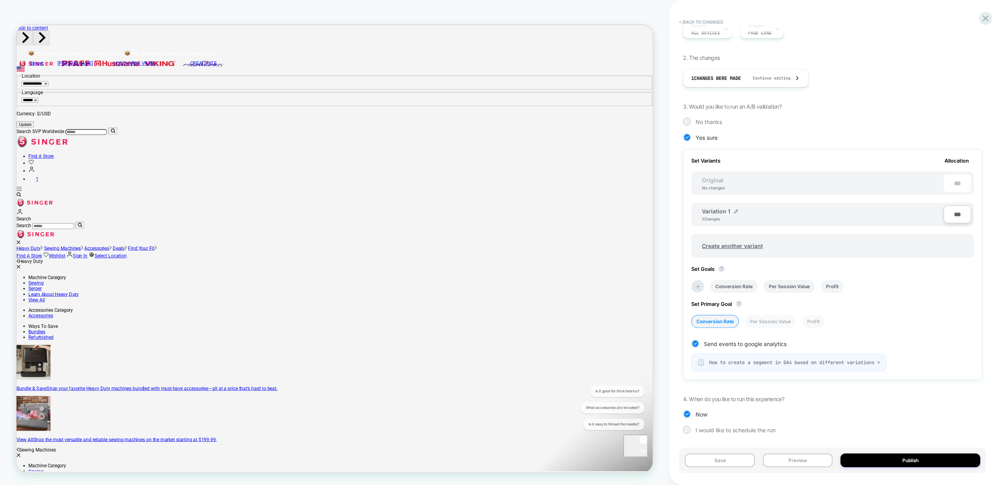
scroll to position [98, 0]
click at [910, 458] on button "Publish" at bounding box center [911, 461] width 140 height 14
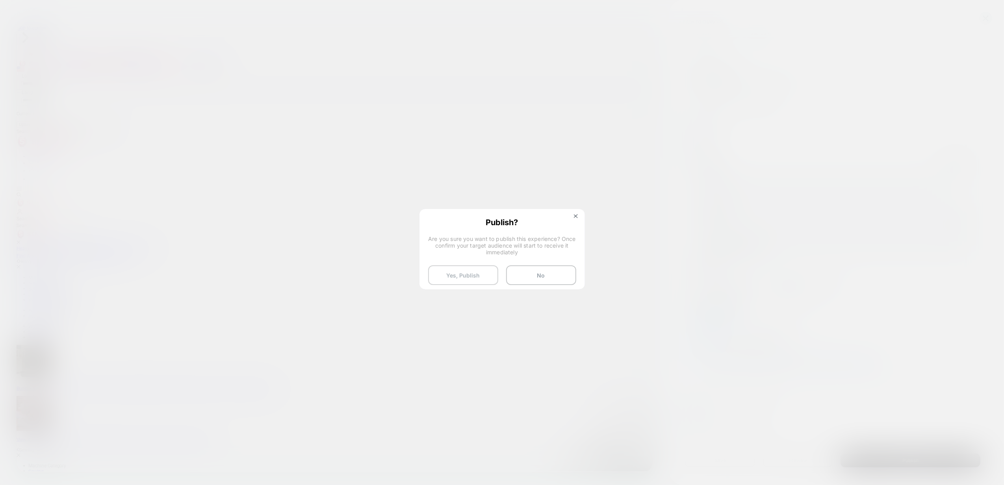
click at [470, 266] on button "Yes, Publish" at bounding box center [463, 276] width 70 height 20
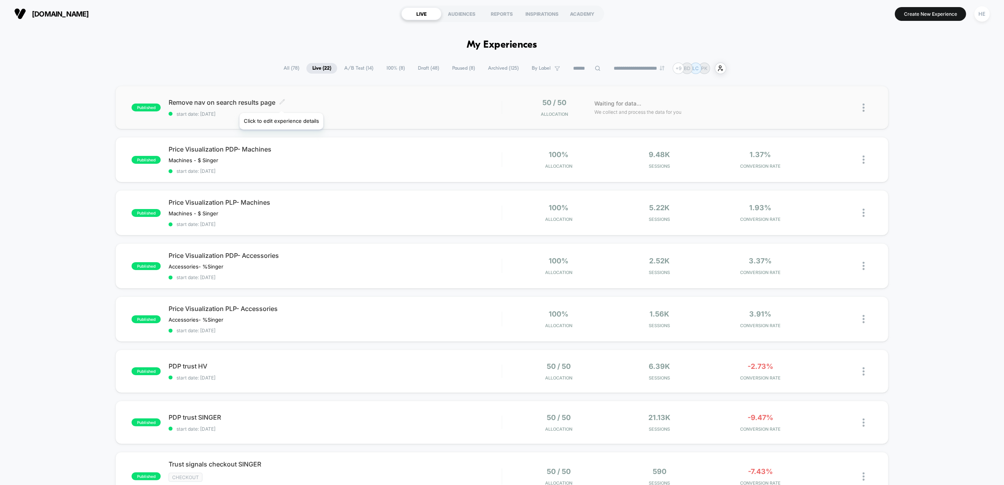
click at [281, 103] on icon at bounding box center [282, 101] width 5 height 5
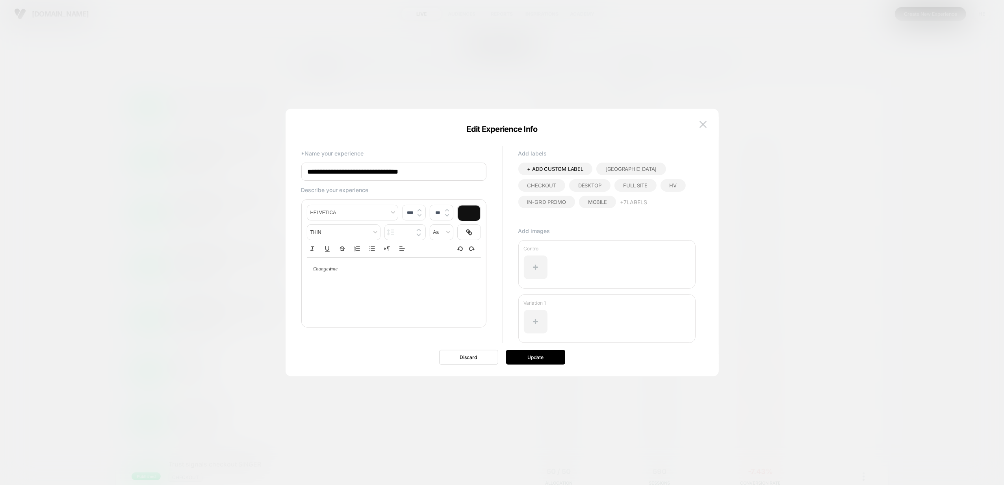
drag, startPoint x: 333, startPoint y: 169, endPoint x: 342, endPoint y: 171, distance: 9.2
click at [335, 170] on input "**********" at bounding box center [393, 172] width 185 height 18
type input "**********"
click at [529, 358] on button "Update" at bounding box center [535, 357] width 59 height 15
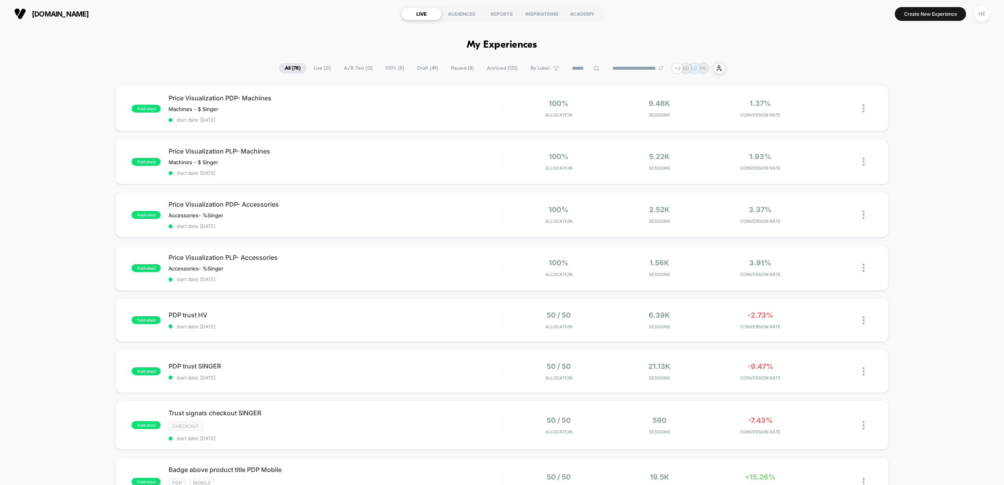
click at [420, 65] on span "Draft ( 49 )" at bounding box center [427, 68] width 33 height 11
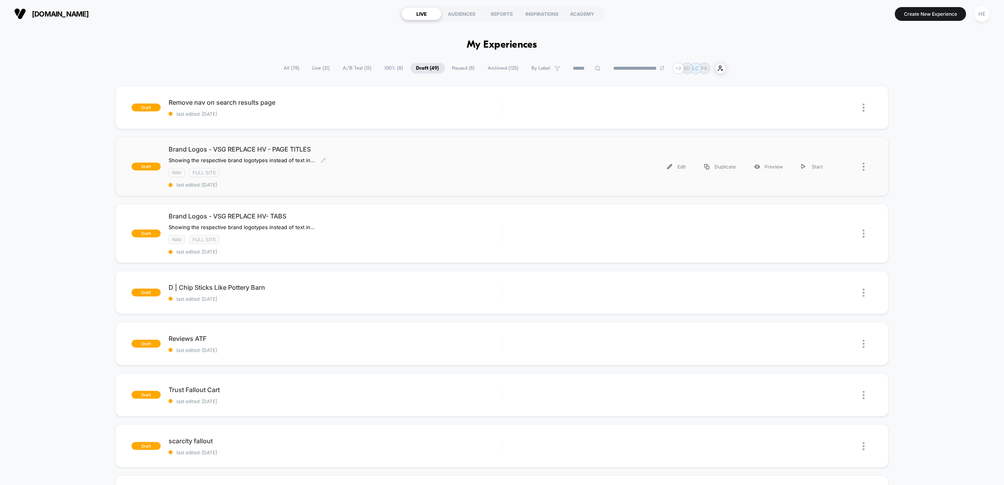
click at [360, 167] on div "Brand Logos - VSG REPLACE HV - PAGE TITLES ﻿Showing the respective brand logoty…" at bounding box center [335, 166] width 333 height 43
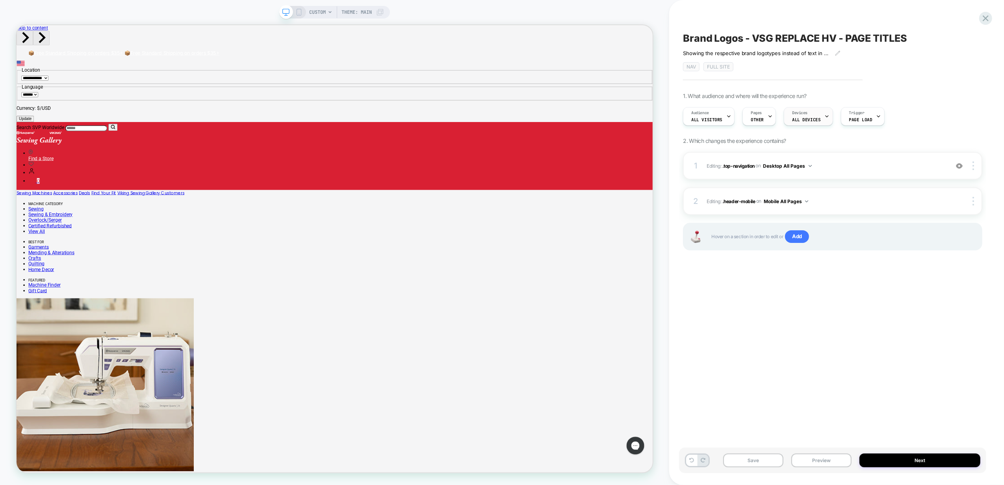
click at [805, 116] on div "Devices ALL DEVICES" at bounding box center [807, 117] width 44 height 18
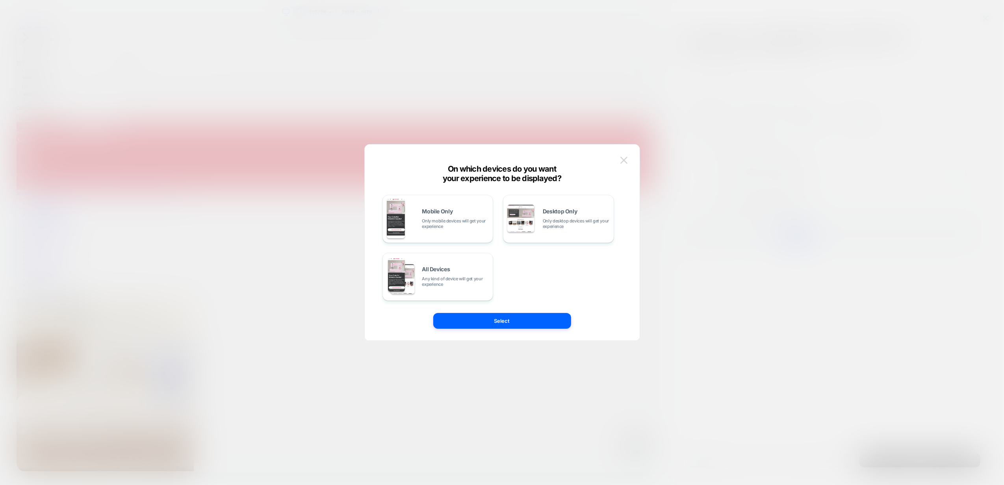
click at [623, 161] on img at bounding box center [624, 160] width 7 height 7
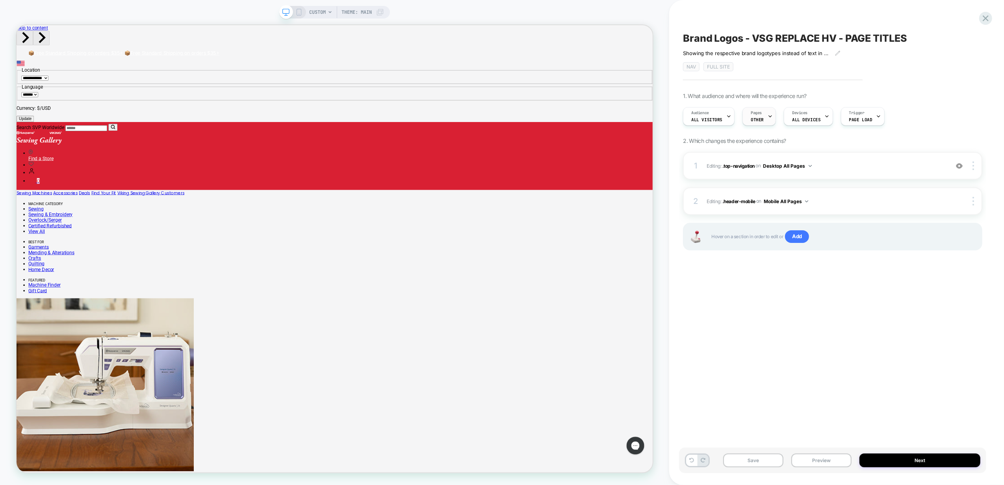
click at [753, 112] on span "Pages" at bounding box center [756, 113] width 11 height 6
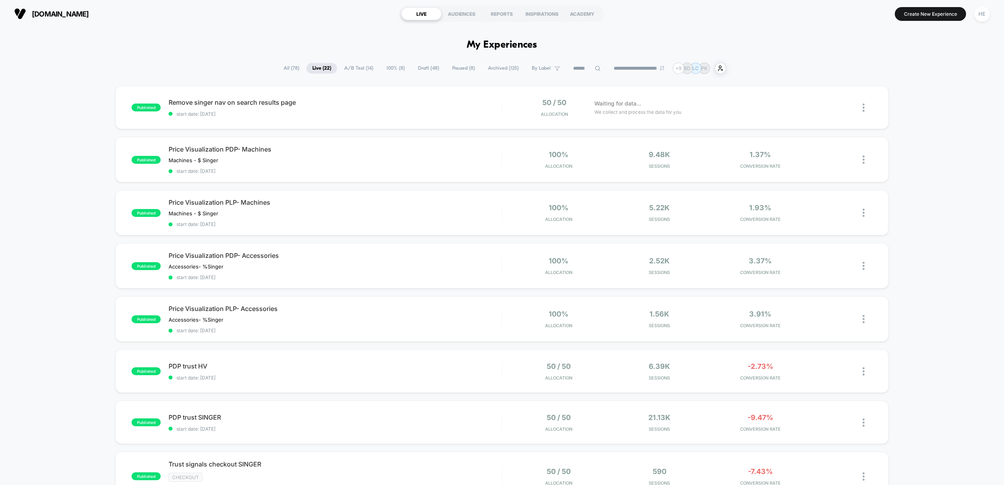
drag, startPoint x: 965, startPoint y: 156, endPoint x: 958, endPoint y: 144, distance: 13.9
click at [965, 154] on div "published Remove singer nav on search results page start date: 2025-10-02 50 / …" at bounding box center [502, 429] width 1004 height 686
click at [902, 203] on div "published Remove singer nav on search results page start date: 2025-10-02 50 / …" at bounding box center [502, 429] width 1004 height 686
click at [970, 264] on div "published Remove singer nav on search results page start date: [DATE] 50 / 50 A…" at bounding box center [502, 429] width 1004 height 686
click at [958, 212] on div "published Remove singer nav on search results page start date: [DATE] 50 / 50 A…" at bounding box center [502, 429] width 1004 height 686
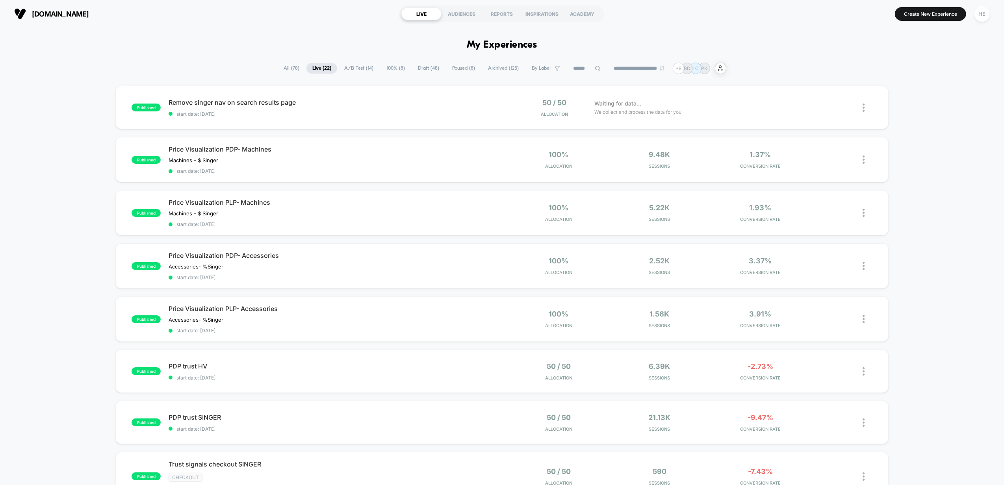
click at [959, 139] on div "published Remove singer nav on search results page start date: 2025-10-02 50 / …" at bounding box center [502, 429] width 1004 height 686
click at [962, 148] on div "published Remove singer nav on search results page start date: [DATE] 50 / 50 A…" at bounding box center [502, 429] width 1004 height 686
click at [915, 111] on div "published Remove singer nav on search results page start date: [DATE] 50 / 50 A…" at bounding box center [502, 429] width 1004 height 686
click at [434, 111] on span "start date: [DATE]" at bounding box center [335, 114] width 333 height 6
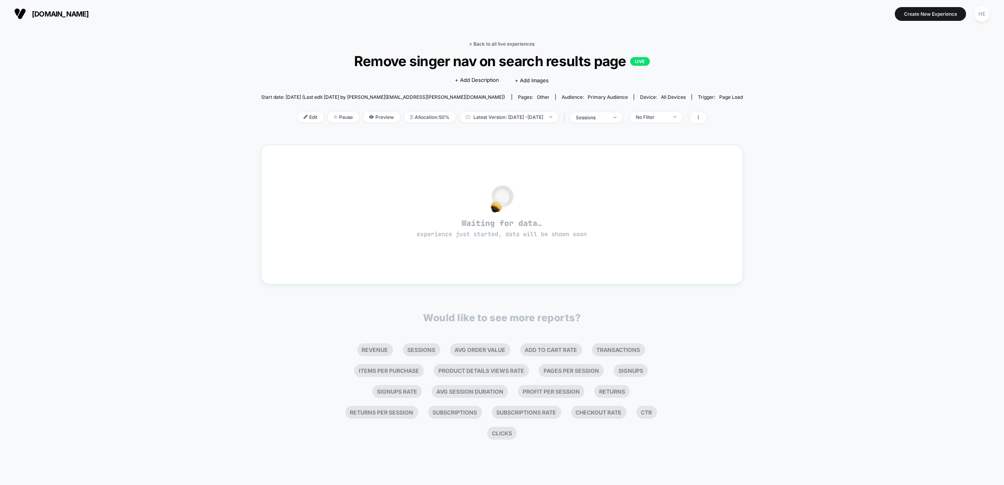
click at [482, 46] on link "< Back to all live experiences" at bounding box center [502, 44] width 65 height 6
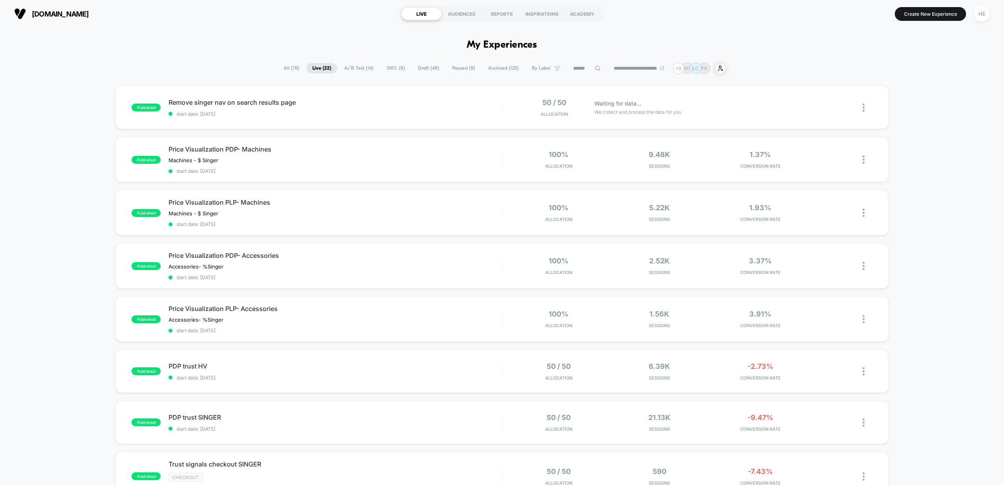
click at [954, 159] on div "published Remove singer nav on search results page start date: [DATE] 50 / 50 A…" at bounding box center [502, 429] width 1004 height 686
click at [383, 104] on span "Remove singer nav on search results page Click to edit experience details" at bounding box center [335, 103] width 333 height 8
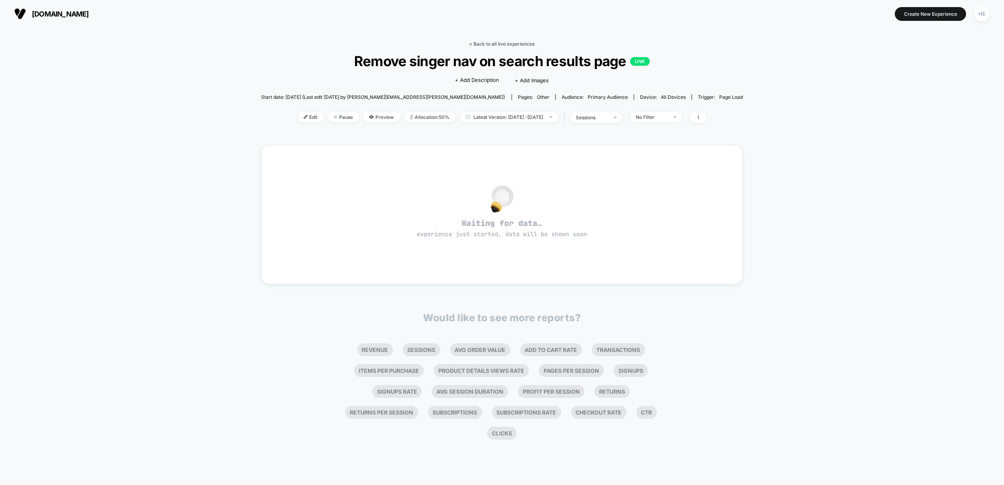
click at [484, 46] on link "< Back to all live experiences" at bounding box center [502, 44] width 65 height 6
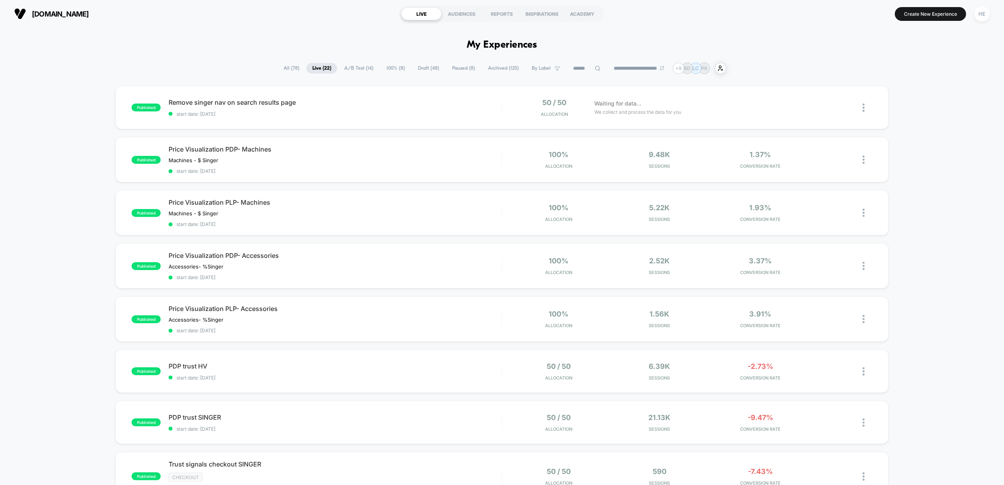
click at [922, 95] on div "published Remove singer nav on search results page start date: [DATE] 50 / 50 A…" at bounding box center [502, 429] width 1004 height 686
click at [933, 142] on div "published Remove singer nav on search results page start date: [DATE] 50 / 50 A…" at bounding box center [502, 429] width 1004 height 686
click at [410, 115] on span "start date: [DATE]" at bounding box center [335, 114] width 333 height 6
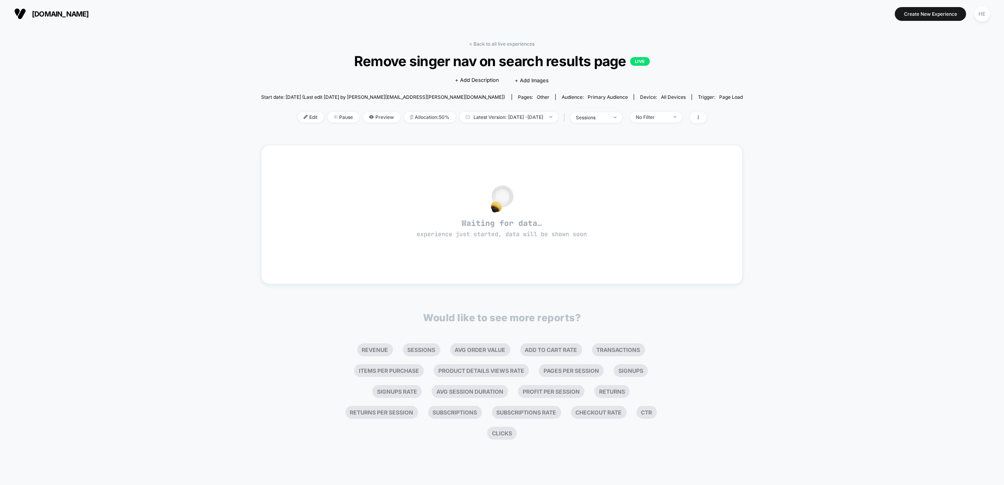
click at [971, 208] on div "< Back to all live experiences Remove singer nav on search results page LIVE Cl…" at bounding box center [502, 257] width 1004 height 458
click at [498, 44] on link "< Back to all live experiences" at bounding box center [502, 44] width 65 height 6
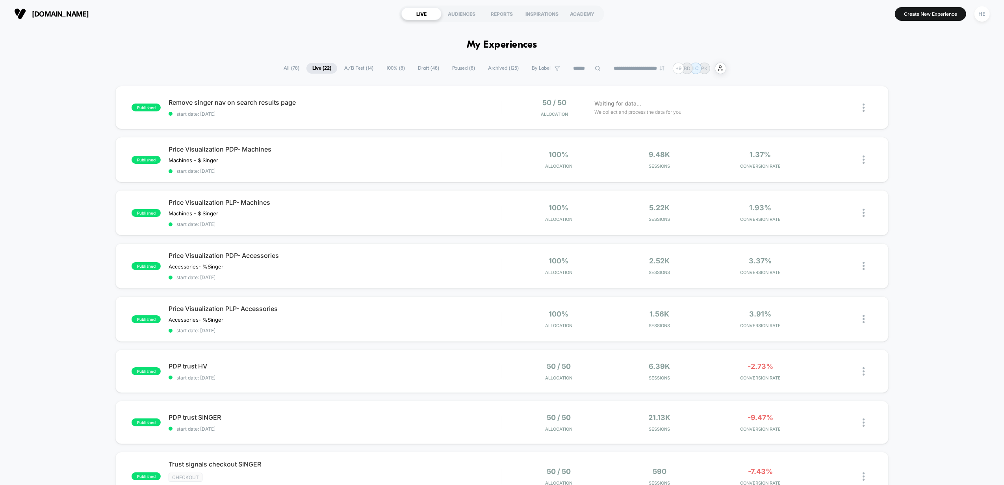
click at [966, 241] on div "published Remove singer nav on search results page start date: [DATE] 50 / 50 A…" at bounding box center [502, 429] width 1004 height 686
click at [418, 116] on span "start date: [DATE]" at bounding box center [335, 114] width 333 height 6
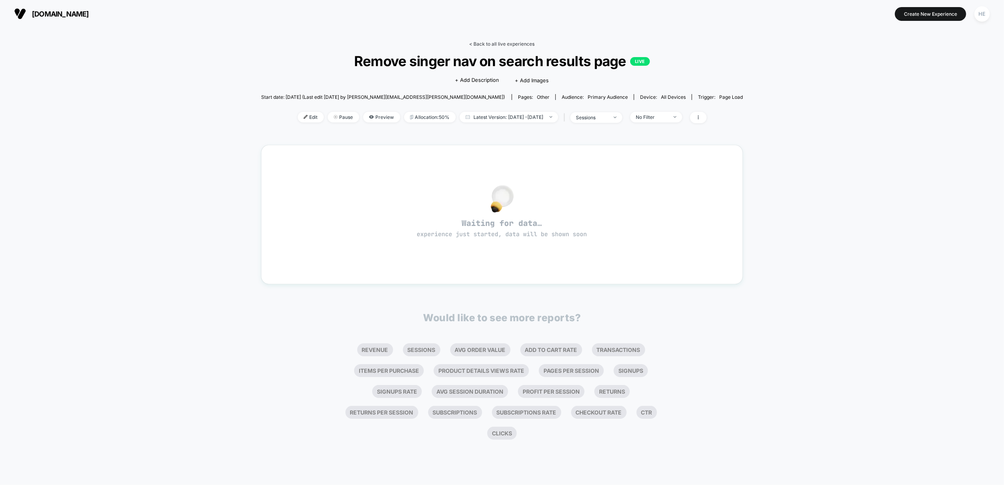
click at [498, 43] on link "< Back to all live experiences" at bounding box center [502, 44] width 65 height 6
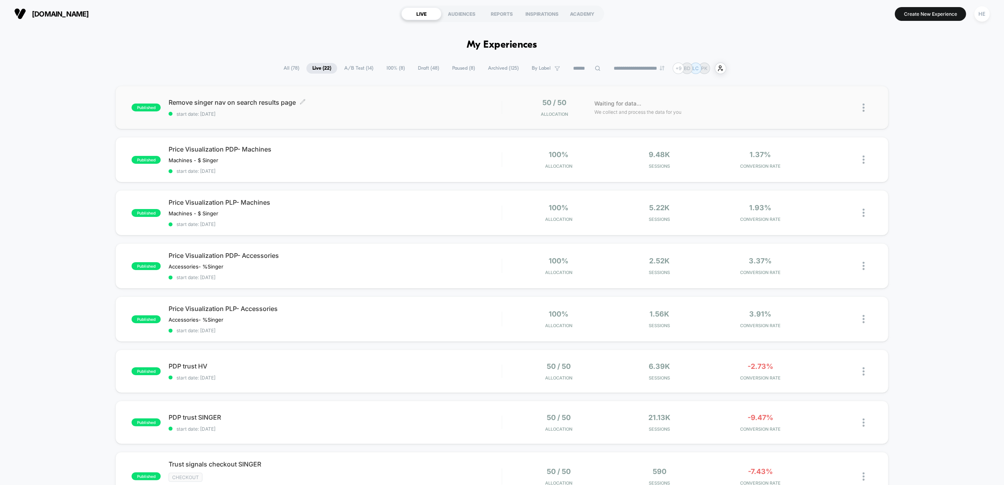
click at [327, 106] on div "Remove singer nav on search results page Click to edit experience details Click…" at bounding box center [335, 108] width 333 height 19
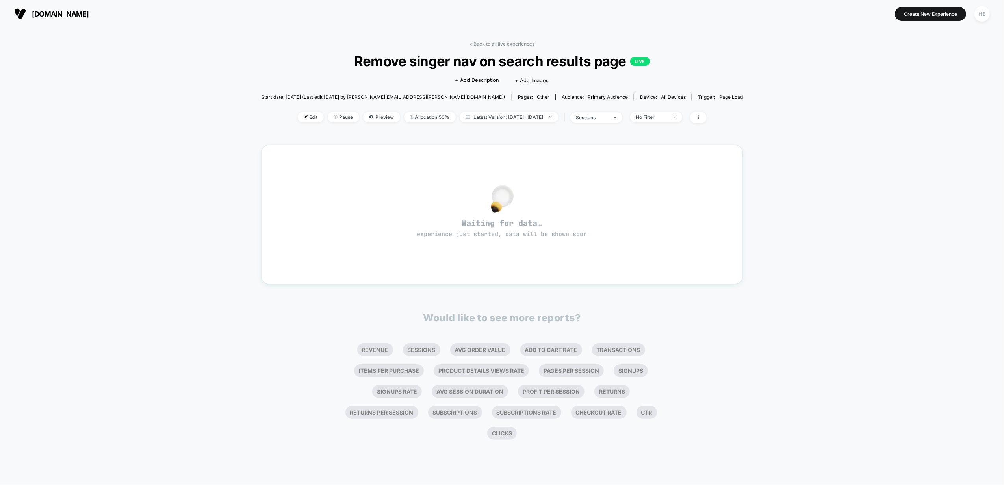
drag, startPoint x: 844, startPoint y: 114, endPoint x: 662, endPoint y: 5, distance: 211.9
click at [844, 113] on div "< Back to all live experiences Remove singer nav on search results page LIVE Cl…" at bounding box center [502, 257] width 1004 height 458
click at [473, 40] on div "< Back to all live experiences Remove singer nav on search results page LIVE Cl…" at bounding box center [502, 239] width 482 height 409
